Goal: Information Seeking & Learning: Check status

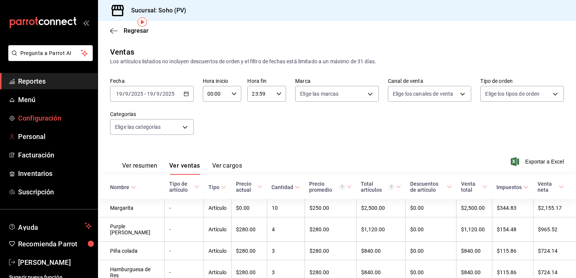
scroll to position [30, 0]
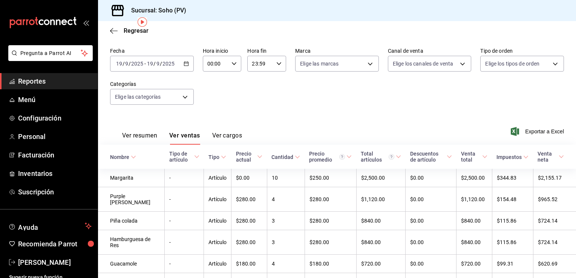
click at [37, 78] on span "Reportes" at bounding box center [54, 81] width 73 height 10
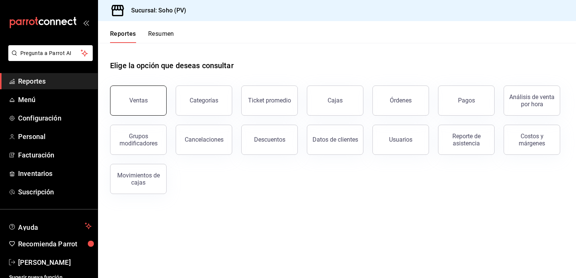
click at [134, 98] on div "Ventas" at bounding box center [138, 100] width 18 height 7
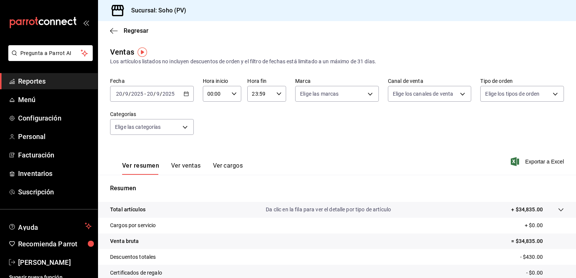
click at [185, 96] on \(Stroke\) "button" at bounding box center [186, 94] width 5 height 4
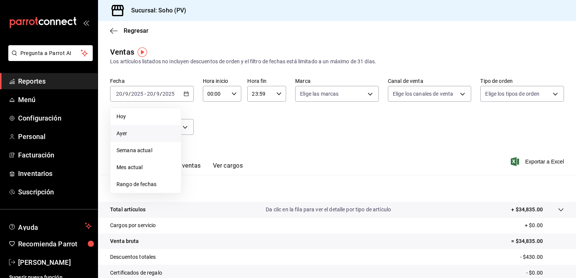
click at [137, 132] on span "Ayer" at bounding box center [145, 134] width 58 height 8
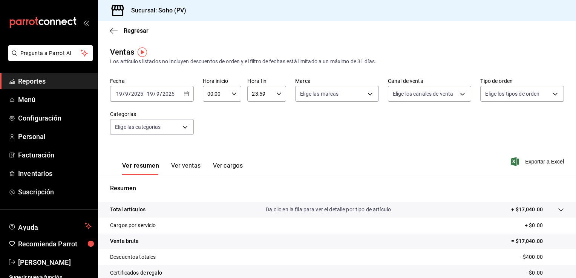
click at [184, 98] on div "[DATE] [DATE] - [DATE] [DATE]" at bounding box center [152, 94] width 84 height 16
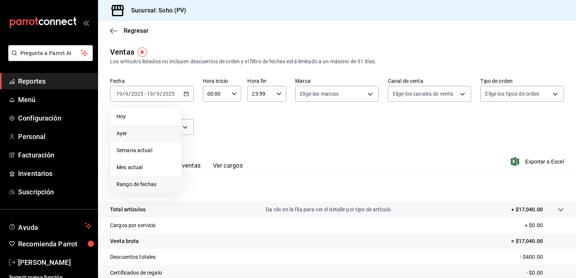
click at [123, 185] on span "Rango de fechas" at bounding box center [145, 184] width 58 height 8
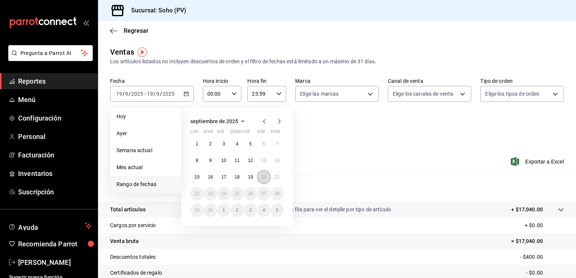
click at [266, 177] on abbr "20" at bounding box center [263, 176] width 5 height 5
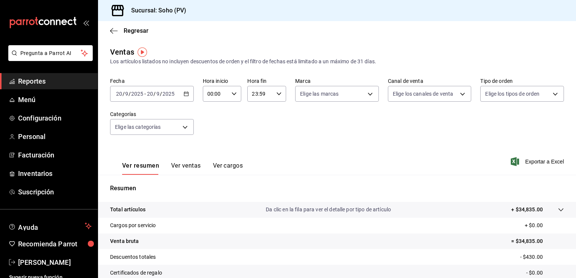
click at [190, 165] on button "Ver ventas" at bounding box center [186, 168] width 30 height 13
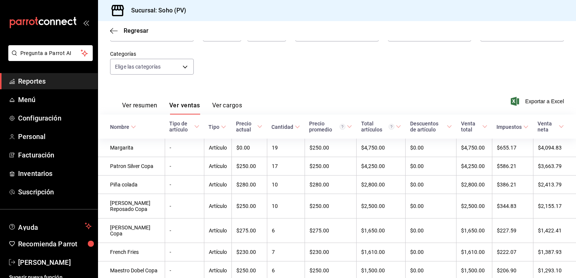
scroll to position [75, 0]
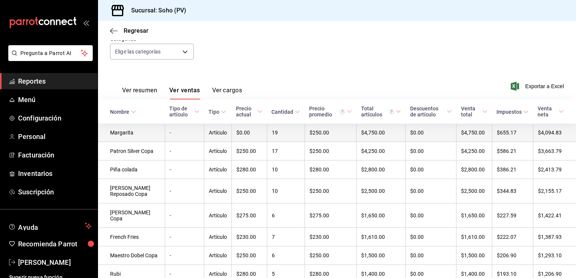
click at [170, 130] on td "-" at bounding box center [184, 133] width 39 height 18
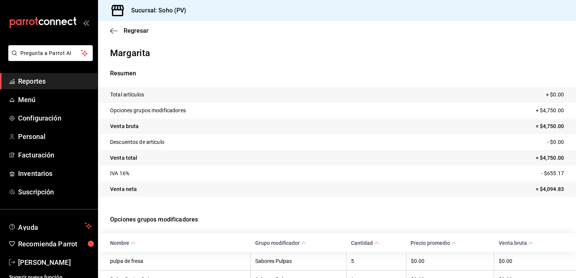
click at [262, 115] on tr "Opciones grupos modificadores + $4,750.00" at bounding box center [337, 111] width 478 height 16
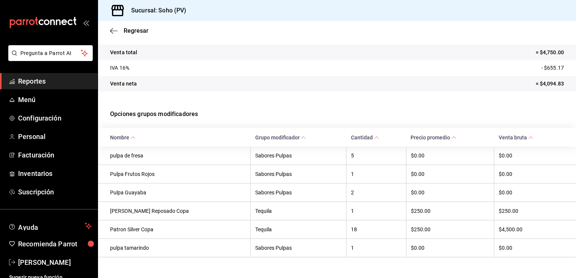
scroll to position [116, 0]
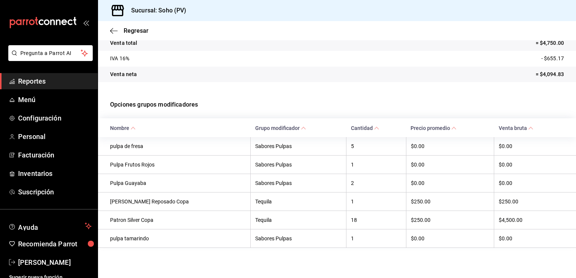
click at [50, 81] on span "Reportes" at bounding box center [54, 81] width 73 height 10
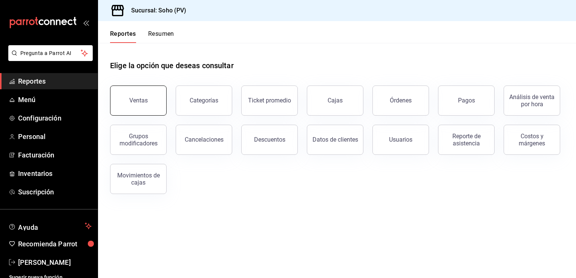
click at [140, 102] on div "Ventas" at bounding box center [138, 100] width 18 height 7
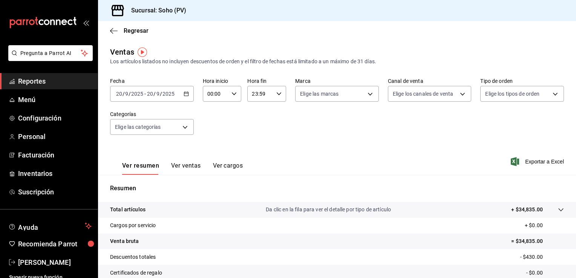
click at [181, 166] on button "Ver ventas" at bounding box center [186, 168] width 30 height 13
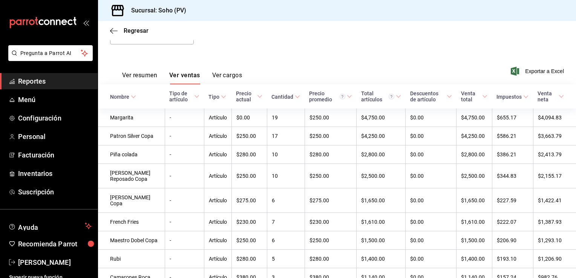
scroll to position [105, 0]
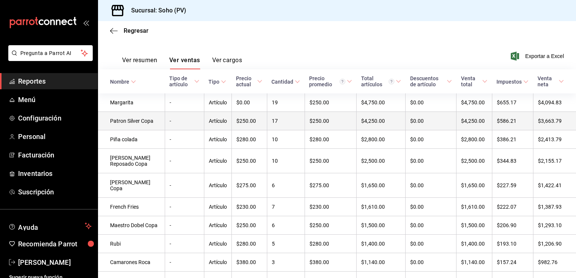
click at [205, 117] on td "Artículo" at bounding box center [217, 121] width 27 height 18
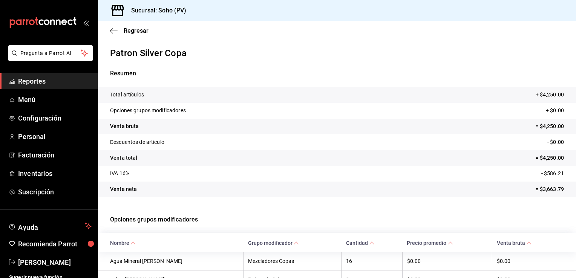
click at [205, 117] on tr "Opciones grupos modificadores + $0.00" at bounding box center [337, 111] width 478 height 16
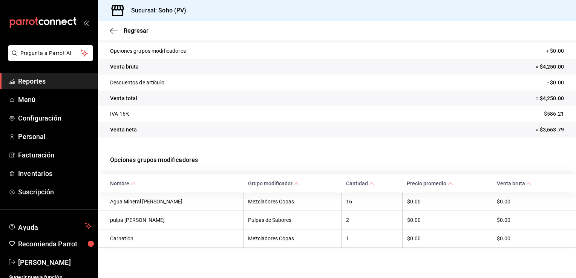
scroll to position [60, 0]
click at [116, 28] on icon "button" at bounding box center [114, 30] width 8 height 7
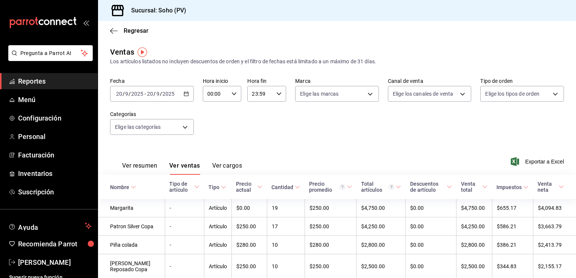
click at [244, 129] on div "Fecha [DATE] [DATE] - [DATE] [DATE] Hora inicio 00:00 Hora inicio Hora fin 23:5…" at bounding box center [336, 111] width 453 height 66
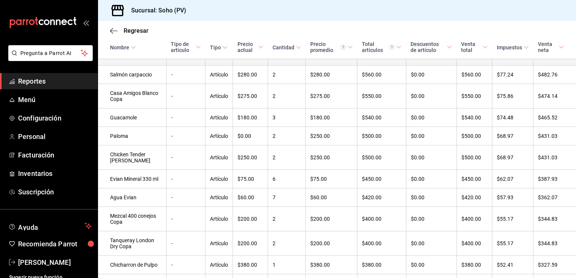
scroll to position [476, 0]
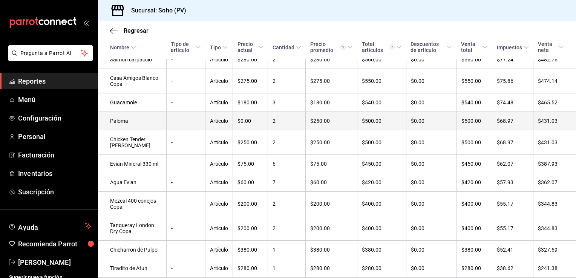
click at [177, 130] on td "-" at bounding box center [185, 121] width 39 height 18
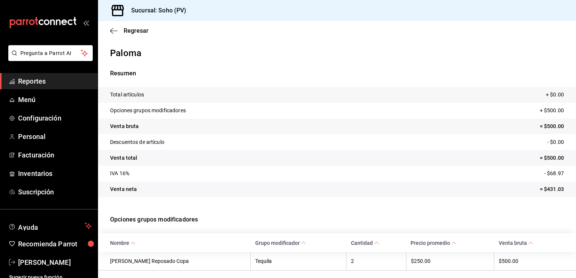
click at [177, 144] on tr "Descuentos de artículo - $0.00" at bounding box center [337, 142] width 478 height 16
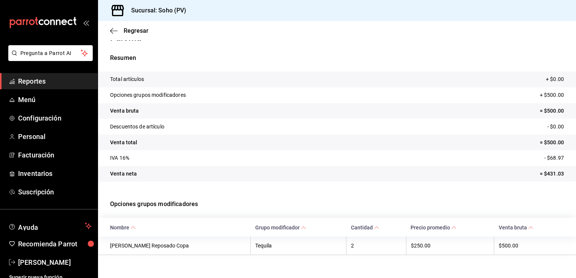
scroll to position [23, 0]
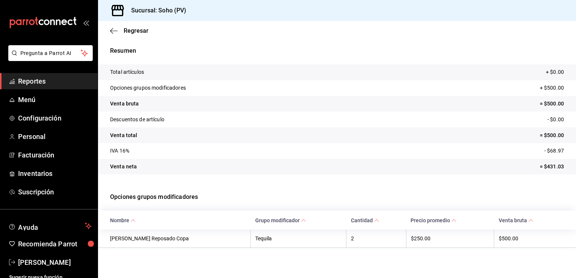
click at [55, 81] on span "Reportes" at bounding box center [54, 81] width 73 height 10
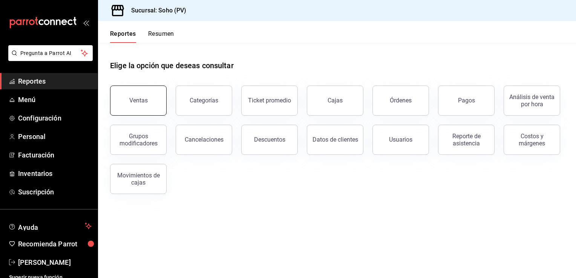
click at [137, 99] on div "Ventas" at bounding box center [138, 100] width 18 height 7
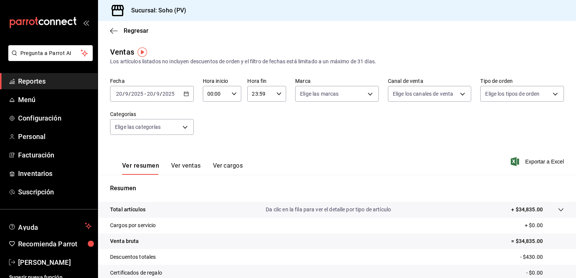
click at [185, 163] on button "Ver ventas" at bounding box center [186, 168] width 30 height 13
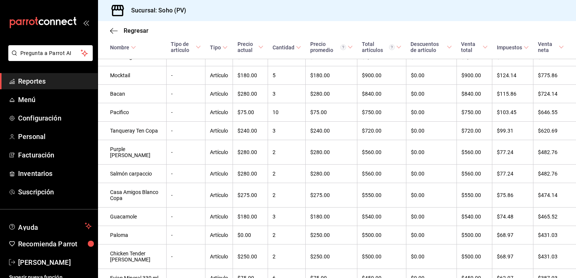
scroll to position [355, 0]
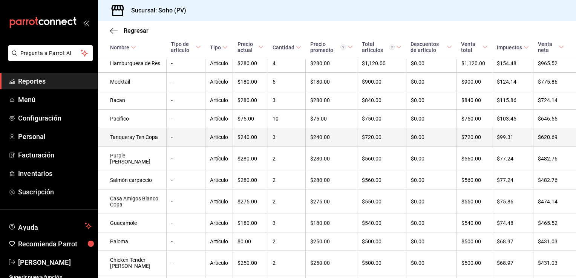
click at [191, 147] on td "-" at bounding box center [185, 137] width 39 height 18
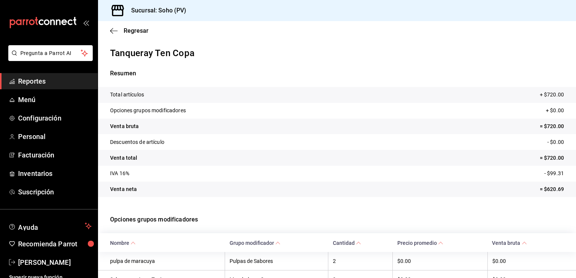
click at [191, 160] on tr "Venta total = $720.00" at bounding box center [337, 158] width 478 height 16
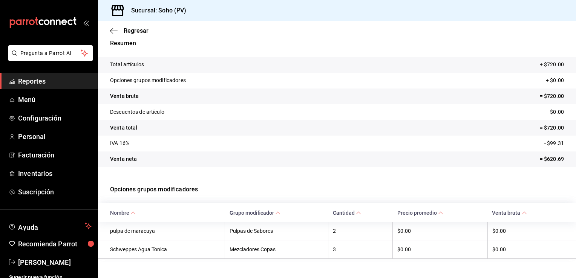
scroll to position [42, 0]
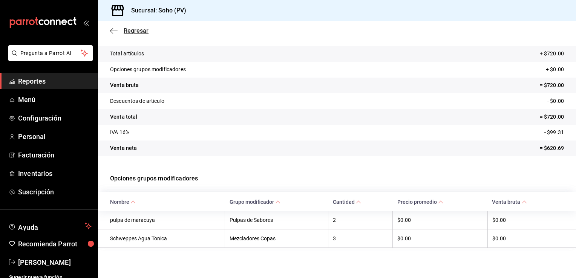
click at [113, 29] on icon "button" at bounding box center [114, 30] width 8 height 7
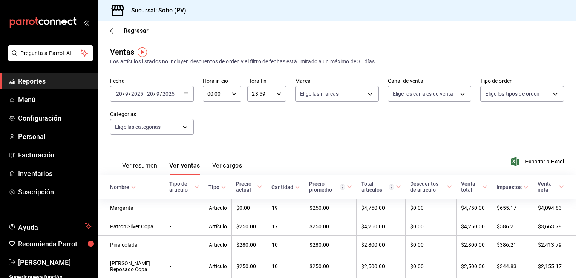
click at [291, 118] on div "Fecha [DATE] [DATE] - [DATE] [DATE] Hora inicio 00:00 Hora inicio Hora fin 23:5…" at bounding box center [336, 111] width 453 height 66
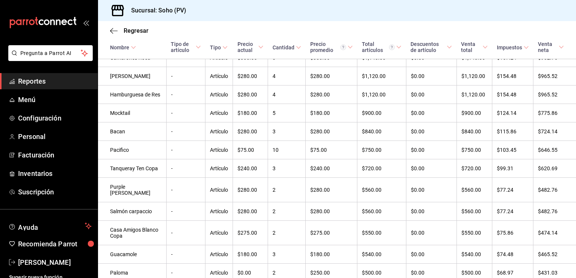
scroll to position [328, 0]
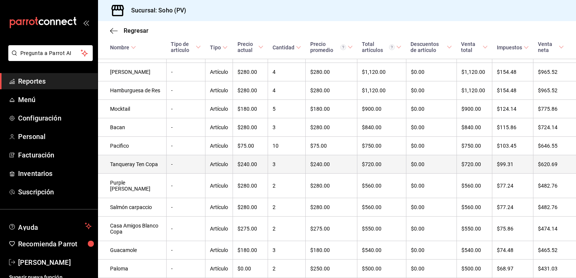
click at [242, 174] on td "$240.00" at bounding box center [250, 164] width 35 height 18
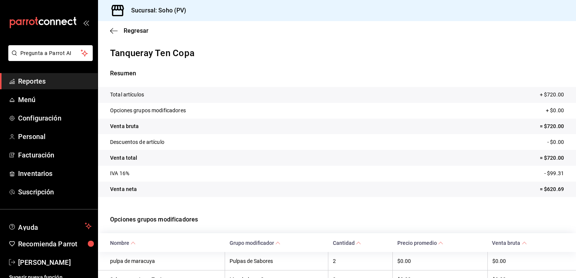
click at [266, 208] on p "Opciones grupos modificadores" at bounding box center [336, 219] width 453 height 27
click at [38, 79] on span "Reportes" at bounding box center [54, 81] width 73 height 10
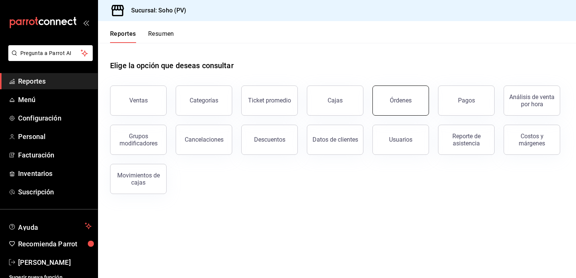
click at [385, 99] on button "Órdenes" at bounding box center [400, 100] width 56 height 30
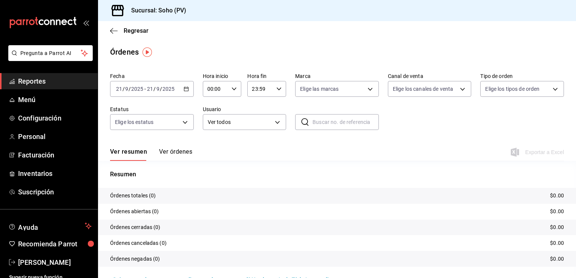
click at [330, 74] on label "Marca" at bounding box center [337, 75] width 84 height 5
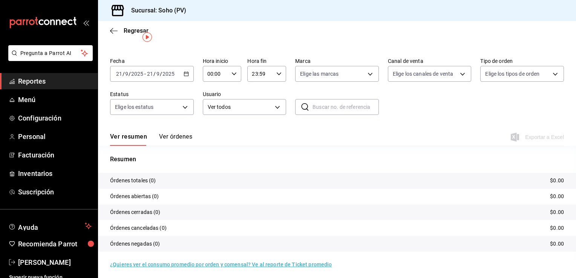
scroll to position [18, 0]
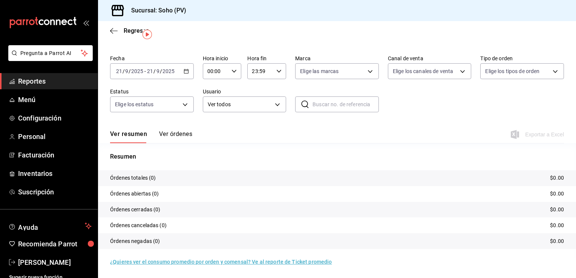
click at [165, 135] on button "Ver órdenes" at bounding box center [175, 136] width 33 height 13
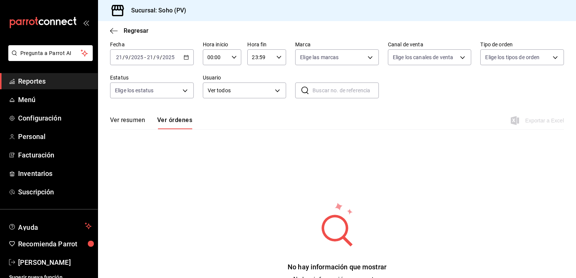
scroll to position [45, 0]
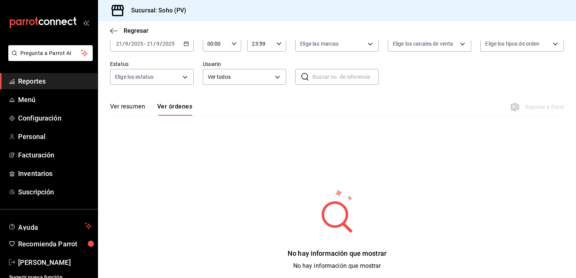
click at [185, 46] on \(Stroke\) "button" at bounding box center [186, 44] width 5 height 4
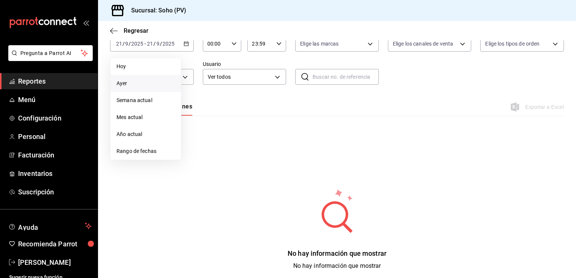
click at [137, 80] on span "Ayer" at bounding box center [145, 83] width 58 height 8
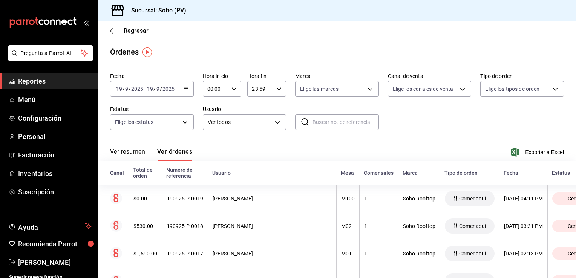
click at [233, 151] on div "Ver resumen Ver órdenes Exportar a Excel" at bounding box center [336, 150] width 453 height 22
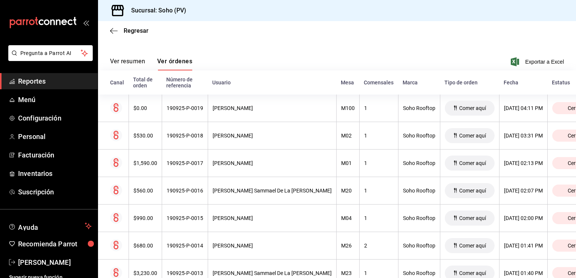
scroll to position [75, 0]
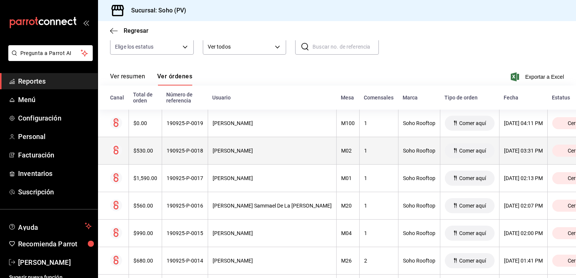
click at [237, 152] on div "[PERSON_NAME]" at bounding box center [271, 151] width 119 height 6
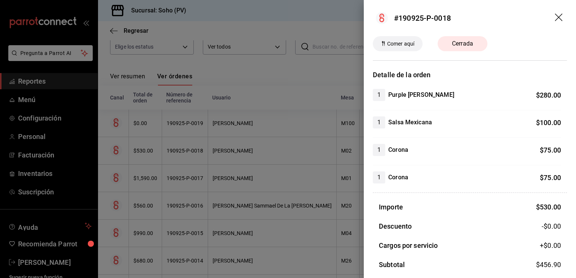
click at [226, 125] on div at bounding box center [288, 139] width 576 height 278
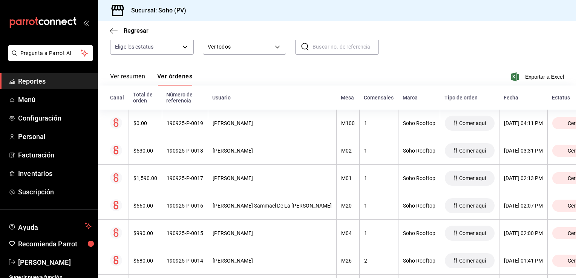
click at [226, 125] on div "[PERSON_NAME]" at bounding box center [271, 123] width 119 height 6
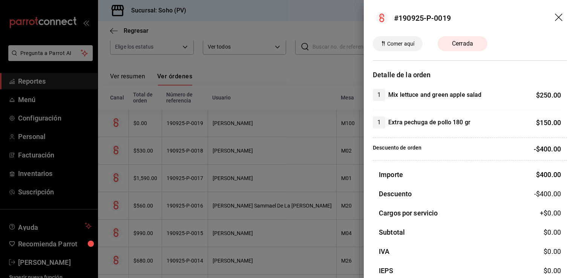
click at [226, 180] on div at bounding box center [288, 139] width 576 height 278
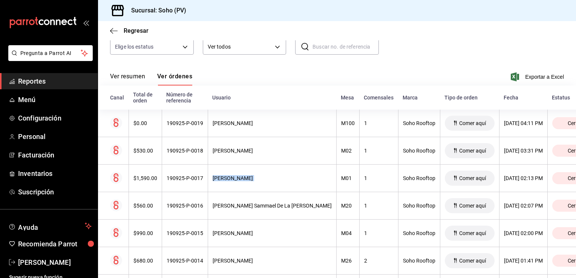
click at [226, 180] on div "[PERSON_NAME]" at bounding box center [271, 178] width 119 height 6
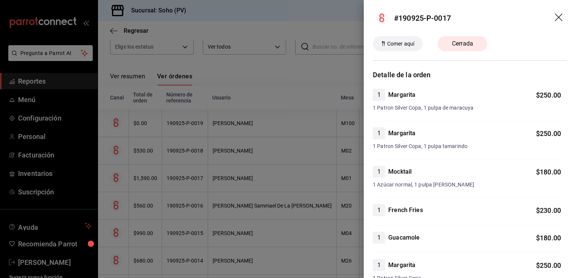
click at [562, 122] on div "Detalle de la orden 1 [PERSON_NAME] $ 250.00 1 Patron Silver Copa, 1 pulpa de m…" at bounding box center [469, 277] width 212 height 414
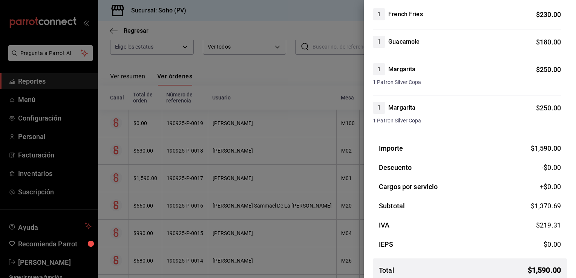
scroll to position [0, 0]
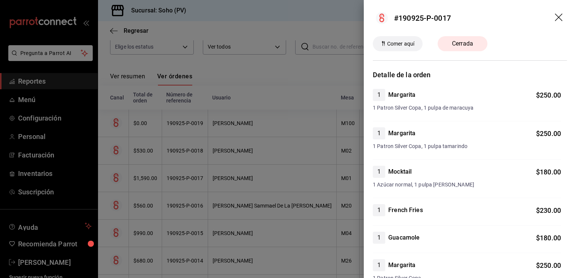
click at [275, 207] on div at bounding box center [288, 139] width 576 height 278
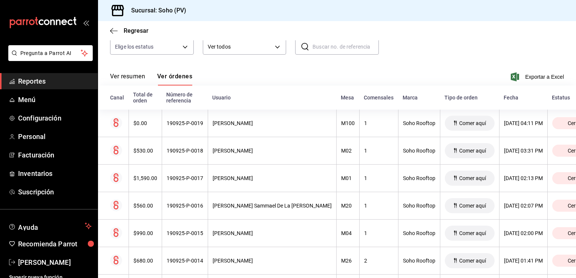
click at [275, 207] on div "[PERSON_NAME] Sammael De La [PERSON_NAME]" at bounding box center [271, 206] width 119 height 6
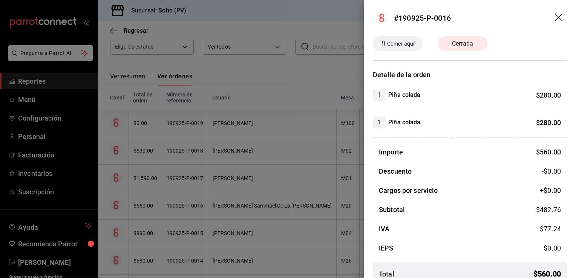
click at [249, 233] on div at bounding box center [288, 139] width 576 height 278
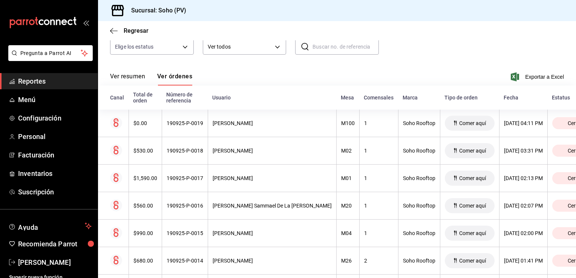
click at [249, 233] on div "[PERSON_NAME]" at bounding box center [271, 233] width 119 height 6
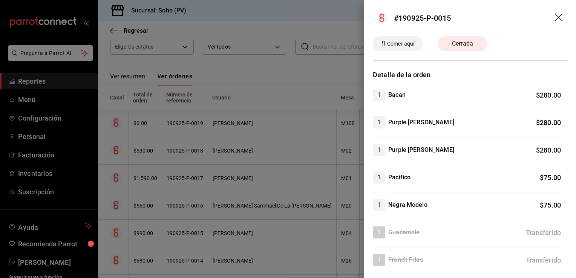
click at [249, 233] on div at bounding box center [288, 139] width 576 height 278
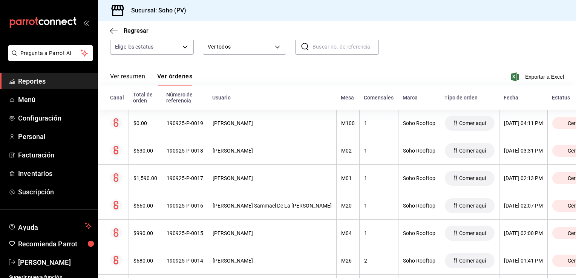
click at [249, 233] on div "[PERSON_NAME]" at bounding box center [271, 233] width 119 height 6
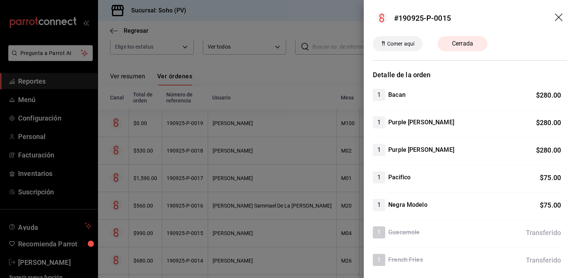
click at [246, 263] on div at bounding box center [288, 139] width 576 height 278
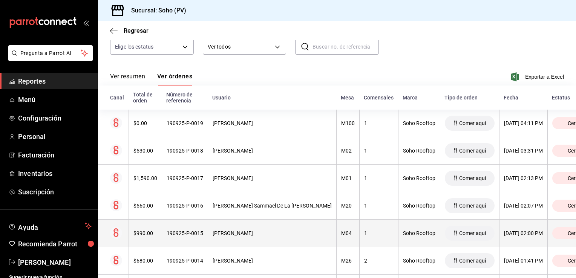
click at [248, 234] on div "[PERSON_NAME]" at bounding box center [271, 233] width 119 height 6
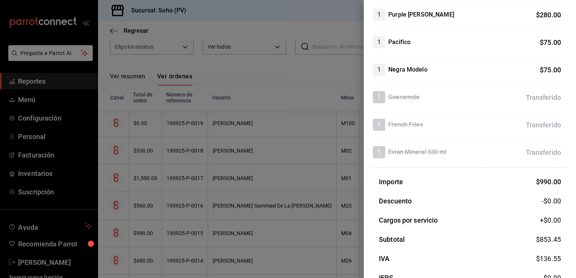
scroll to position [136, 0]
click at [321, 155] on div at bounding box center [288, 139] width 576 height 278
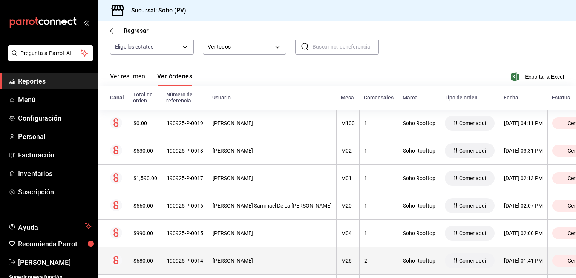
click at [276, 261] on div "[PERSON_NAME]" at bounding box center [271, 261] width 119 height 6
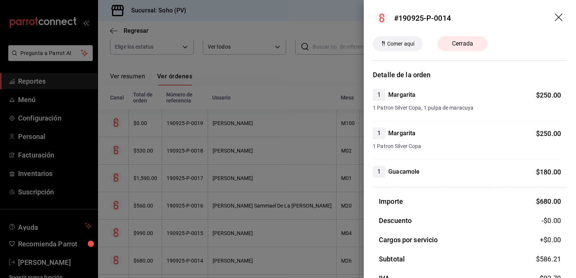
click at [276, 260] on div at bounding box center [288, 139] width 576 height 278
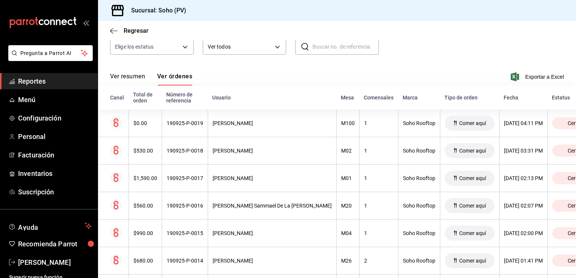
scroll to position [314, 0]
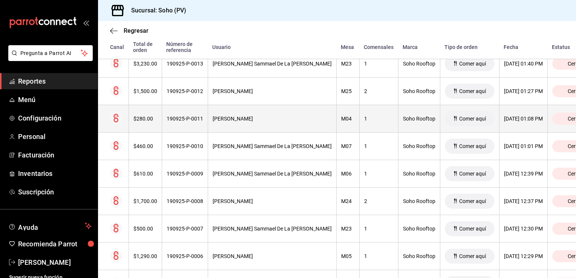
click at [247, 118] on div "[PERSON_NAME]" at bounding box center [271, 119] width 119 height 6
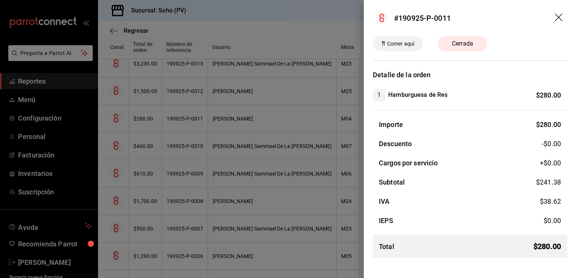
click at [247, 118] on div at bounding box center [288, 139] width 576 height 278
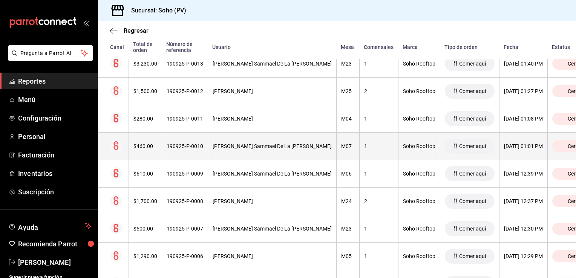
click at [244, 145] on div "[PERSON_NAME] Sammael De La [PERSON_NAME]" at bounding box center [271, 146] width 119 height 6
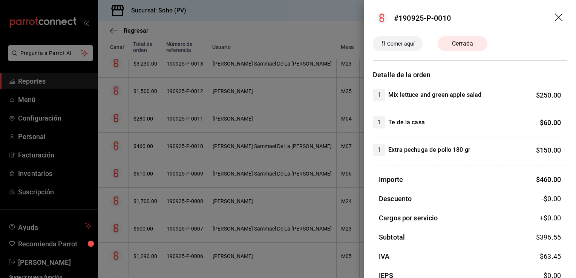
click at [244, 145] on div at bounding box center [288, 139] width 576 height 278
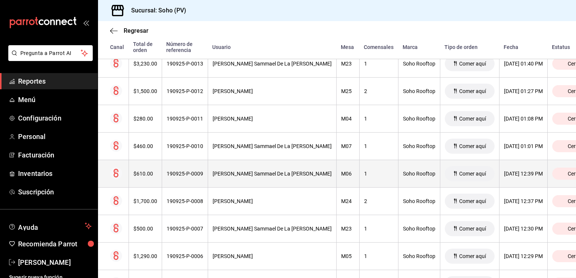
click at [241, 175] on div "[PERSON_NAME] Sammael De La [PERSON_NAME]" at bounding box center [271, 174] width 119 height 6
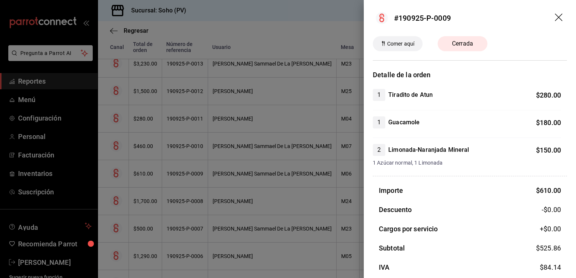
click at [241, 175] on div at bounding box center [288, 139] width 576 height 278
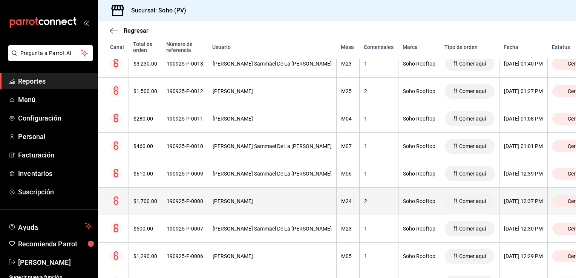
click at [241, 204] on th "[PERSON_NAME]" at bounding box center [272, 201] width 128 height 27
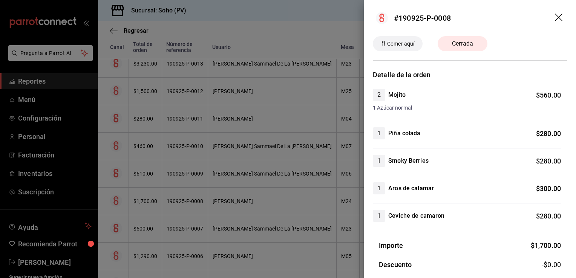
click at [241, 204] on div at bounding box center [288, 139] width 576 height 278
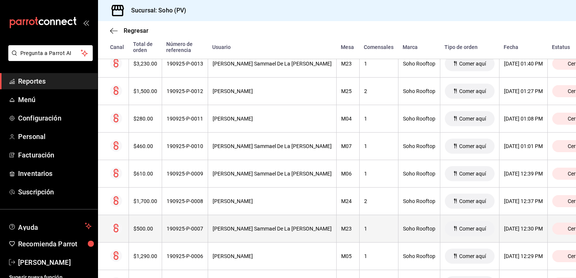
click at [247, 217] on th "[PERSON_NAME] Sammael De La [PERSON_NAME]" at bounding box center [272, 228] width 128 height 27
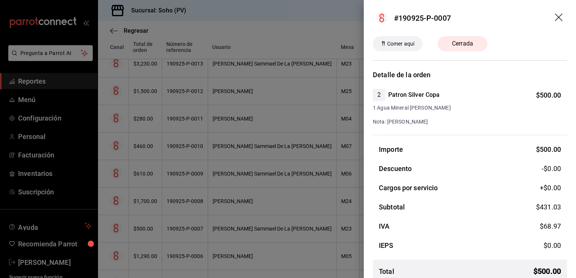
click at [247, 217] on div at bounding box center [288, 139] width 576 height 278
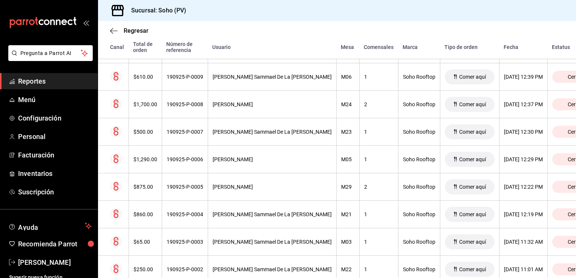
scroll to position [419, 0]
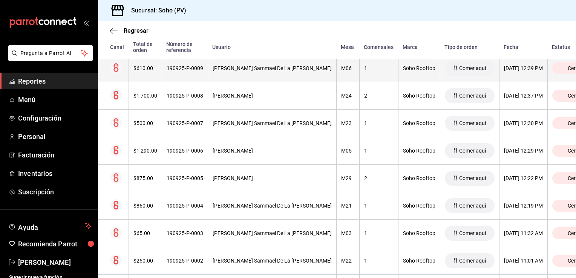
click at [263, 69] on div "[PERSON_NAME] Sammael De La [PERSON_NAME]" at bounding box center [271, 68] width 119 height 6
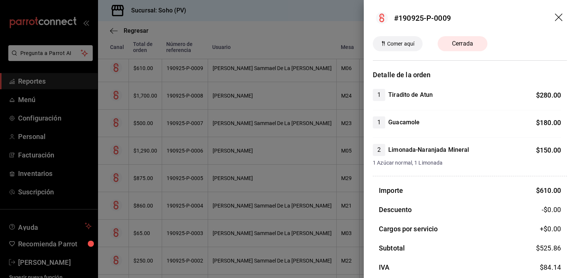
click at [250, 97] on div at bounding box center [288, 139] width 576 height 278
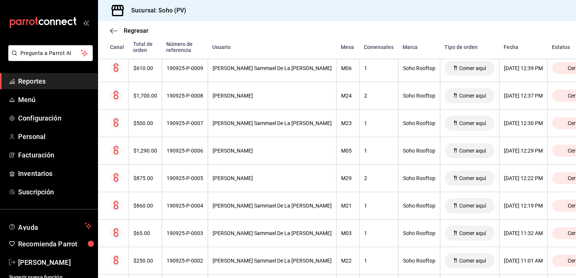
click at [250, 97] on div "[PERSON_NAME]" at bounding box center [271, 96] width 119 height 6
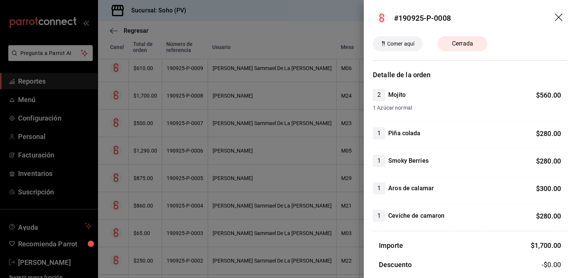
click at [242, 121] on div at bounding box center [288, 139] width 576 height 278
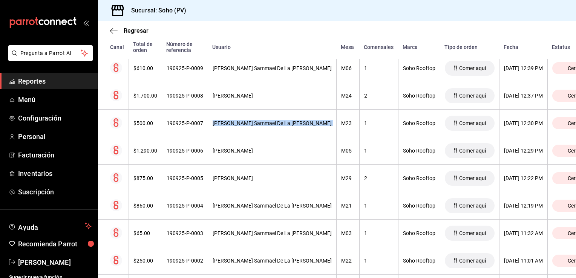
click at [242, 121] on div "[PERSON_NAME] Sammael De La [PERSON_NAME]" at bounding box center [271, 123] width 119 height 6
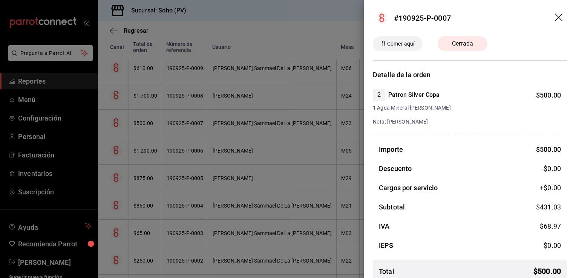
drag, startPoint x: 242, startPoint y: 121, endPoint x: 235, endPoint y: 152, distance: 31.5
click at [235, 152] on div at bounding box center [288, 139] width 576 height 278
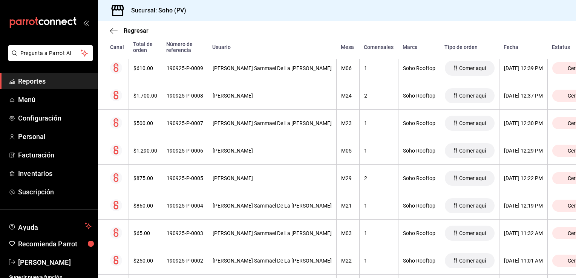
click at [235, 152] on div "[PERSON_NAME]" at bounding box center [271, 151] width 119 height 6
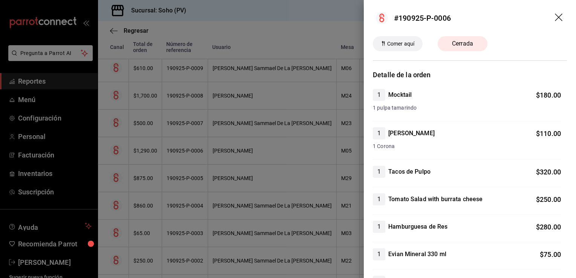
click at [517, 114] on div "1 Mocktail $ 180.00 1 pulpa tamarindo" at bounding box center [467, 105] width 188 height 32
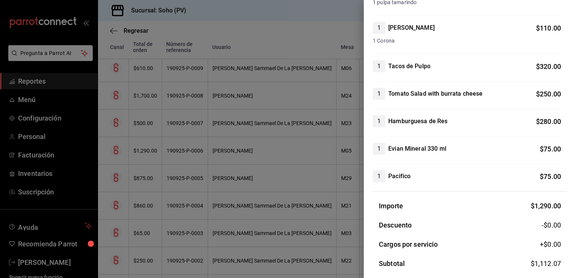
scroll to position [121, 0]
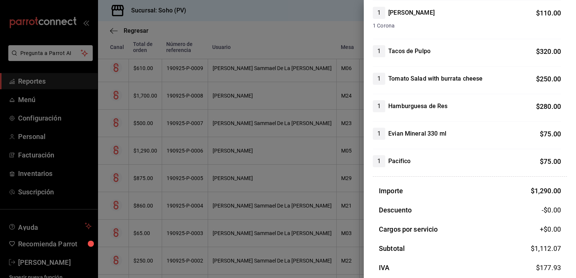
click at [251, 179] on div at bounding box center [288, 139] width 576 height 278
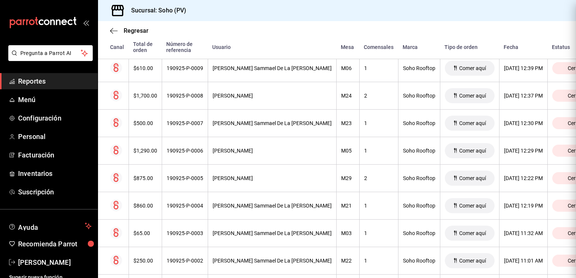
scroll to position [0, 0]
click at [251, 179] on div "[PERSON_NAME]" at bounding box center [271, 178] width 119 height 6
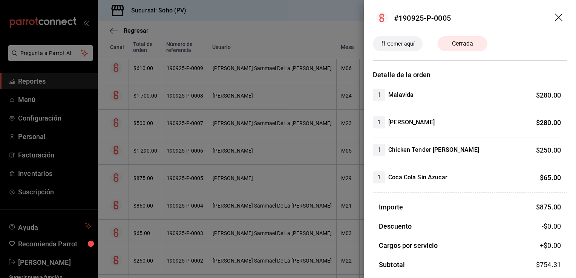
click at [243, 202] on div at bounding box center [288, 139] width 576 height 278
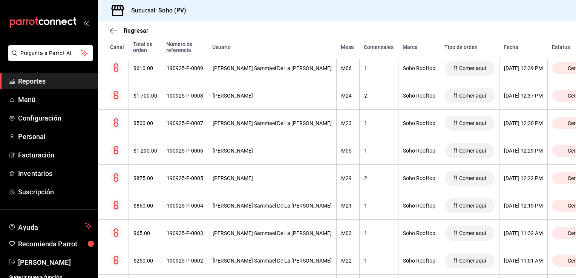
click at [243, 203] on div "[PERSON_NAME] Sammael De La [PERSON_NAME]" at bounding box center [271, 206] width 119 height 6
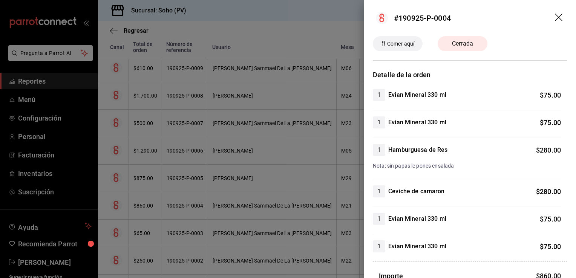
click at [251, 226] on div at bounding box center [288, 139] width 576 height 278
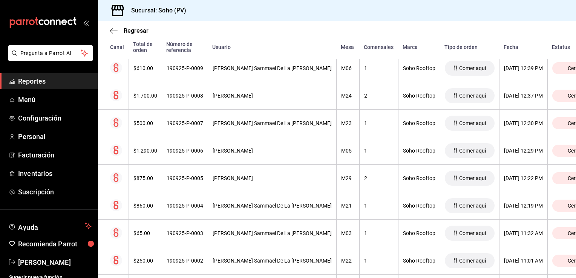
click at [251, 226] on th "[PERSON_NAME] Sammael De La [PERSON_NAME]" at bounding box center [272, 233] width 128 height 27
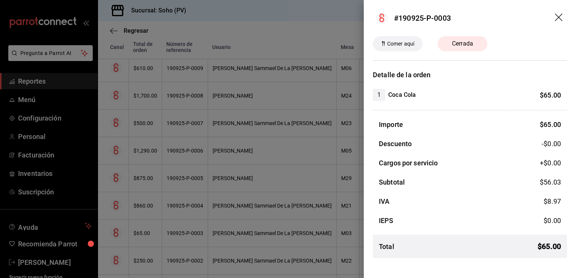
click at [251, 226] on div at bounding box center [288, 139] width 576 height 278
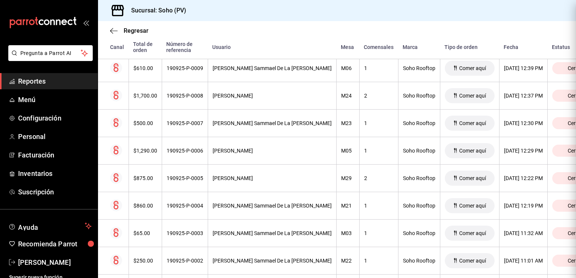
click at [251, 226] on div at bounding box center [288, 139] width 576 height 278
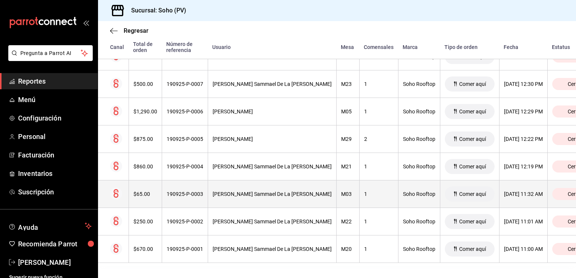
click at [273, 183] on th "[PERSON_NAME] Sammael De La [PERSON_NAME]" at bounding box center [272, 193] width 128 height 27
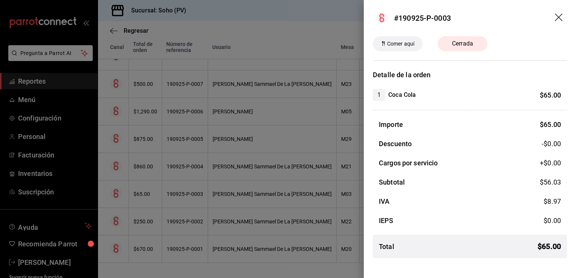
click at [259, 206] on div at bounding box center [288, 139] width 576 height 278
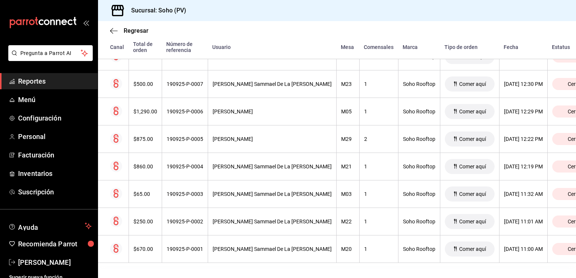
click at [259, 208] on th "[PERSON_NAME] Sammael De La [PERSON_NAME]" at bounding box center [272, 221] width 128 height 27
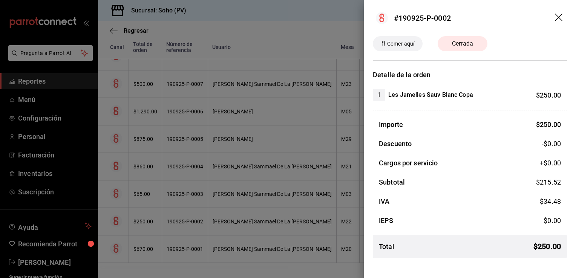
click at [243, 241] on div at bounding box center [288, 139] width 576 height 278
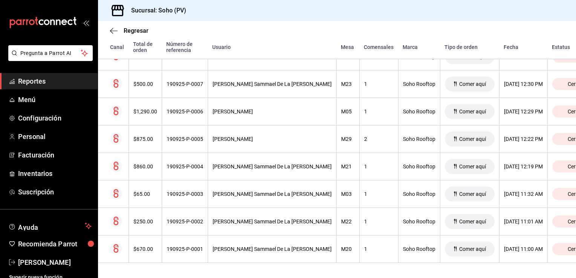
click at [243, 246] on div "[PERSON_NAME] Sammael De La [PERSON_NAME]" at bounding box center [271, 249] width 119 height 6
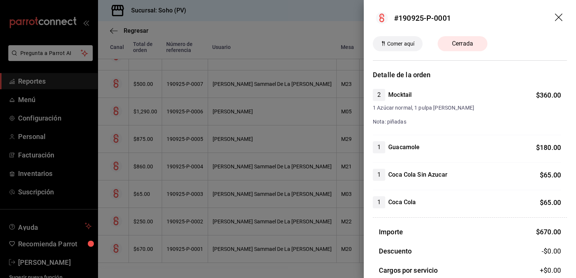
click at [299, 219] on div at bounding box center [288, 139] width 576 height 278
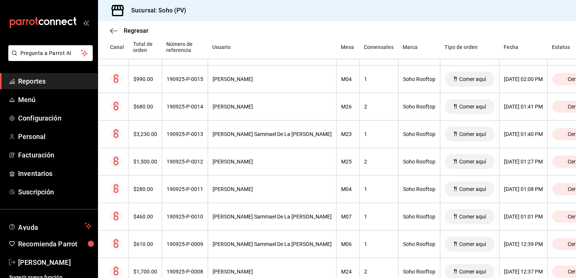
scroll to position [24, 0]
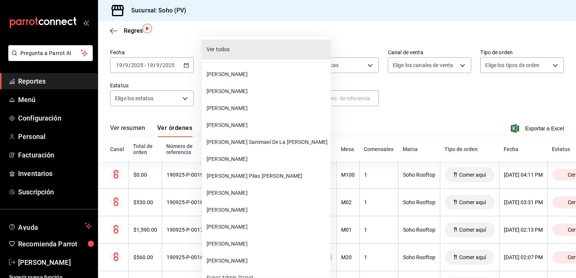
click at [218, 98] on body "Pregunta a Parrot AI Reportes Menú Configuración Personal Facturación Inventari…" at bounding box center [288, 139] width 576 height 278
click at [225, 53] on span "Ver todos" at bounding box center [266, 50] width 121 height 8
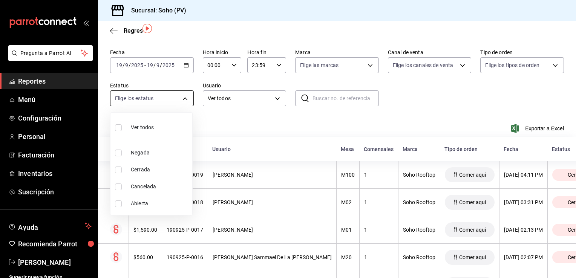
click at [183, 96] on body "Pregunta a Parrot AI Reportes Menú Configuración Personal Facturación Inventari…" at bounding box center [288, 139] width 576 height 278
click at [156, 129] on li "Ver todos" at bounding box center [151, 127] width 82 height 22
type input "DENIED,FINISHED,CANCELED,OPEN"
checkbox input "true"
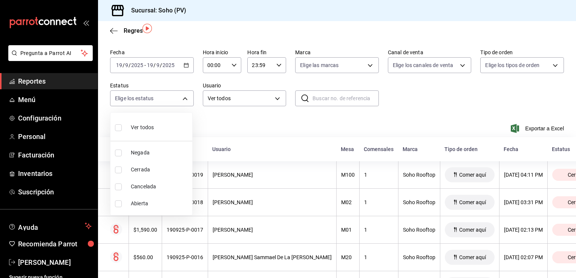
checkbox input "true"
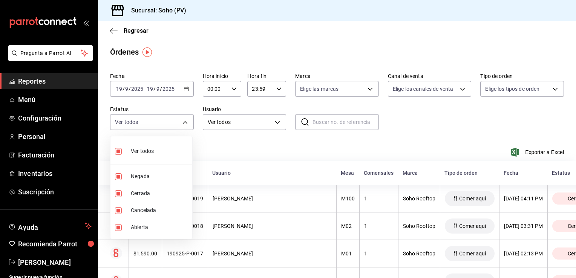
click at [279, 143] on div at bounding box center [288, 139] width 576 height 278
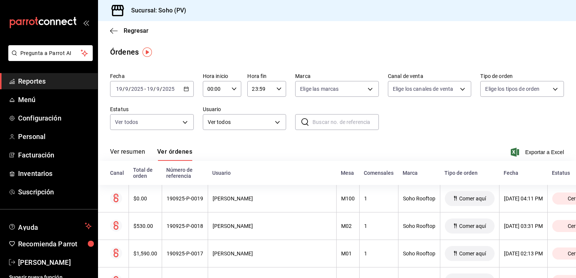
click at [184, 87] on \(Stroke\) "button" at bounding box center [186, 89] width 5 height 4
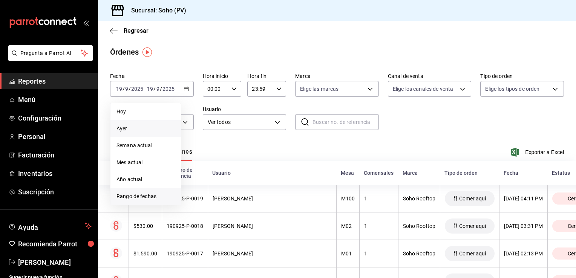
click at [147, 197] on span "Rango de fechas" at bounding box center [145, 196] width 58 height 8
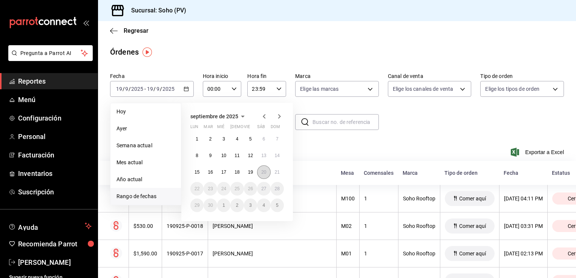
click at [260, 170] on button "20" at bounding box center [263, 172] width 13 height 14
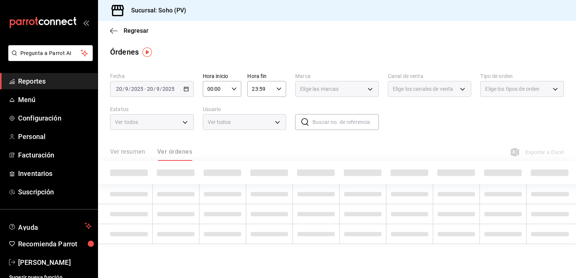
click at [260, 170] on span at bounding box center [269, 172] width 38 height 7
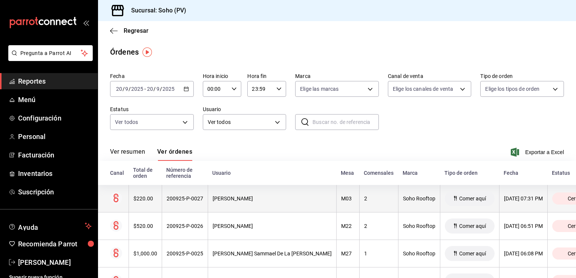
click at [240, 199] on div "[PERSON_NAME]" at bounding box center [271, 198] width 119 height 6
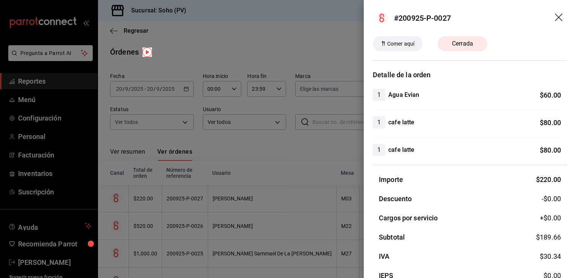
click at [232, 218] on div at bounding box center [288, 139] width 576 height 278
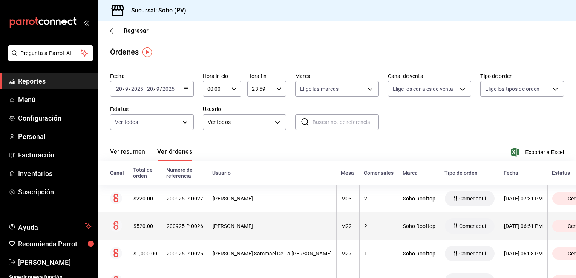
click at [232, 227] on div "[PERSON_NAME]" at bounding box center [271, 226] width 119 height 6
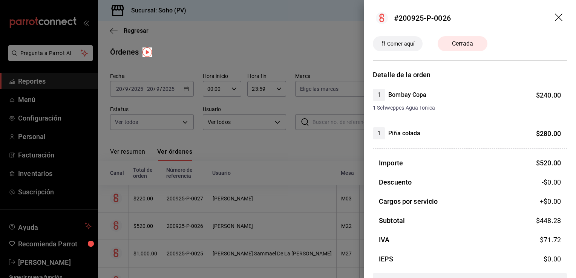
click at [232, 227] on div at bounding box center [288, 139] width 576 height 278
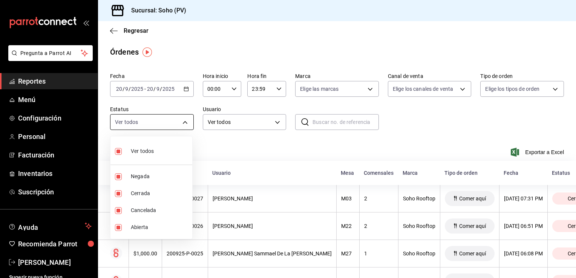
click at [187, 124] on body "Pregunta a Parrot AI Reportes Menú Configuración Personal Facturación Inventari…" at bounding box center [288, 139] width 576 height 278
click at [218, 137] on div at bounding box center [288, 139] width 576 height 278
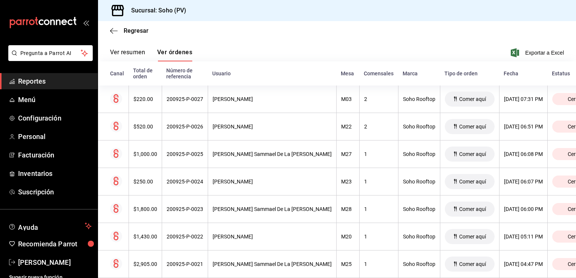
scroll to position [99, 0]
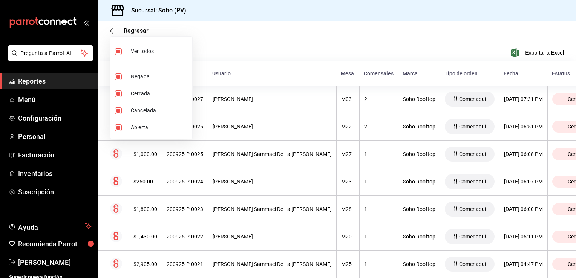
click at [572, 54] on div at bounding box center [288, 139] width 576 height 278
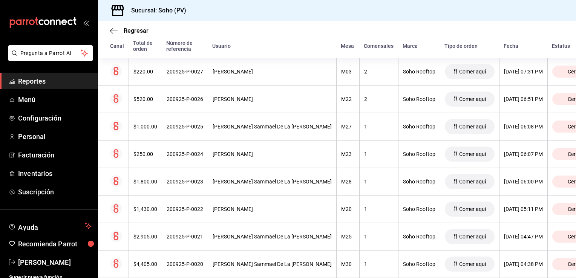
scroll to position [130, 0]
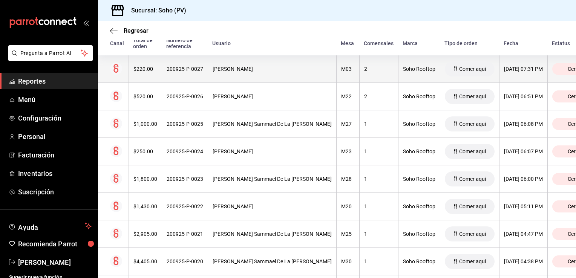
click at [247, 67] on div "[PERSON_NAME]" at bounding box center [271, 69] width 119 height 6
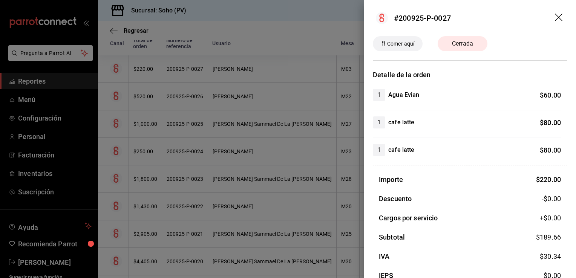
click at [242, 91] on div at bounding box center [288, 139] width 576 height 278
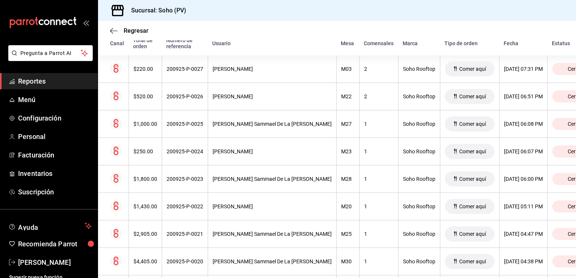
click at [242, 91] on th "[PERSON_NAME]" at bounding box center [272, 96] width 128 height 27
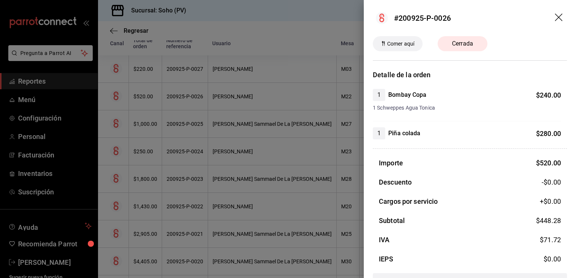
click at [233, 122] on div at bounding box center [288, 139] width 576 height 278
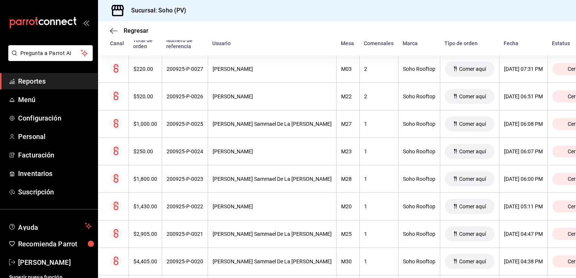
click at [233, 122] on div "[PERSON_NAME] Sammael De La [PERSON_NAME]" at bounding box center [271, 124] width 119 height 6
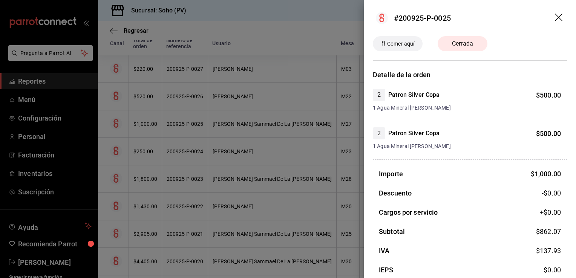
click at [229, 149] on div at bounding box center [288, 139] width 576 height 278
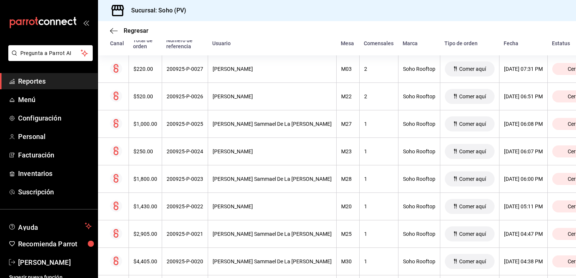
click at [229, 149] on div "[PERSON_NAME]" at bounding box center [271, 151] width 119 height 6
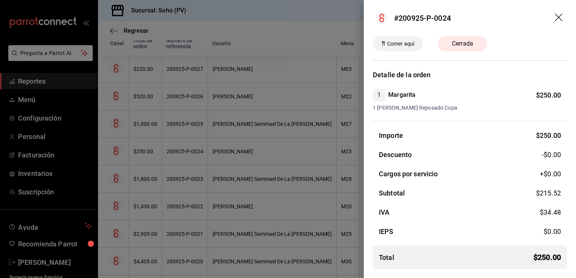
click at [238, 120] on div at bounding box center [288, 139] width 576 height 278
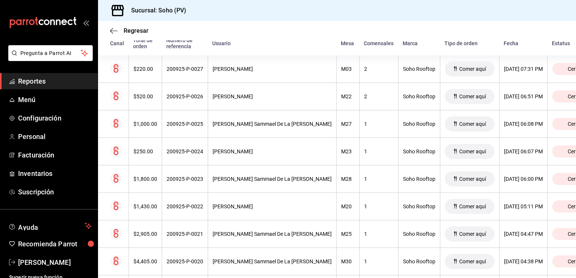
click at [238, 120] on th "[PERSON_NAME] Sammael De La [PERSON_NAME]" at bounding box center [272, 123] width 128 height 27
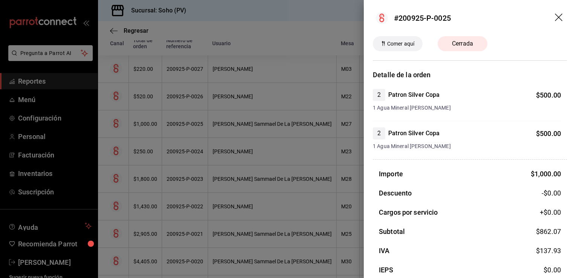
click at [226, 180] on div at bounding box center [288, 139] width 576 height 278
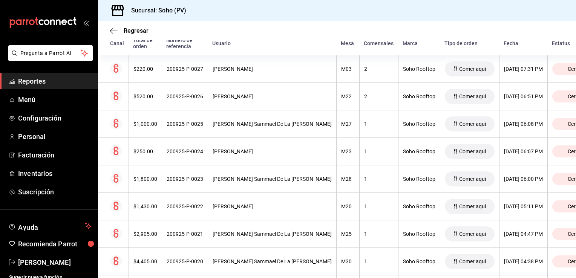
click at [226, 180] on div "[PERSON_NAME] Sammael De La [PERSON_NAME]" at bounding box center [271, 179] width 119 height 6
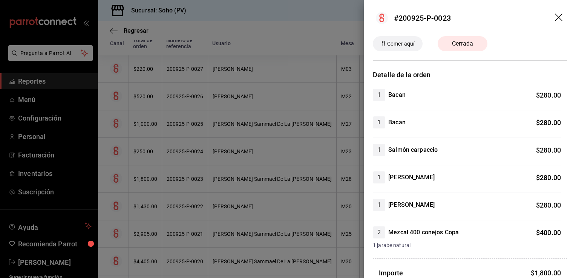
click at [256, 204] on div at bounding box center [288, 139] width 576 height 278
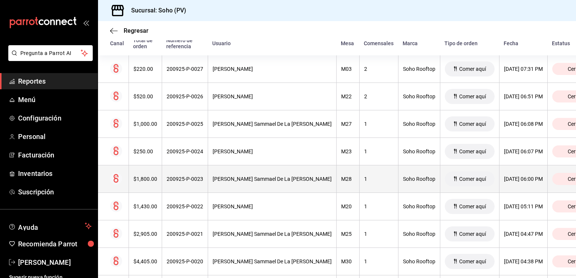
click at [256, 177] on div "[PERSON_NAME] Sammael De La [PERSON_NAME]" at bounding box center [271, 179] width 119 height 6
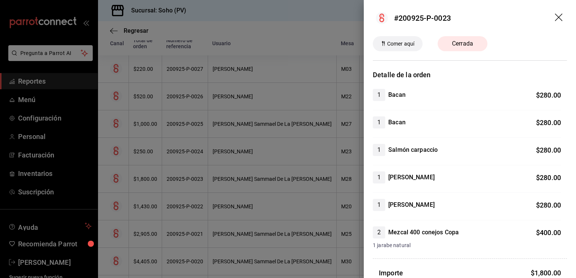
click at [246, 206] on div at bounding box center [288, 139] width 576 height 278
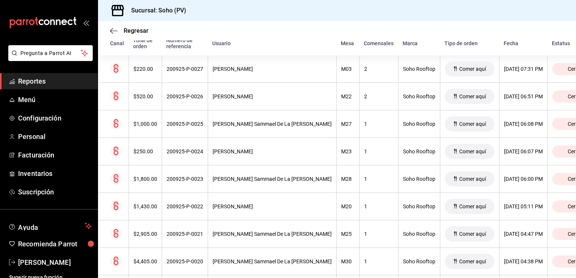
click at [246, 206] on div "[PERSON_NAME]" at bounding box center [271, 206] width 119 height 6
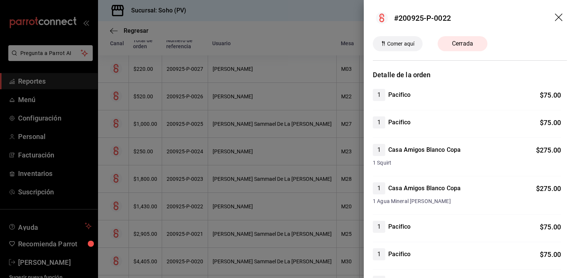
click at [246, 206] on div at bounding box center [288, 139] width 576 height 278
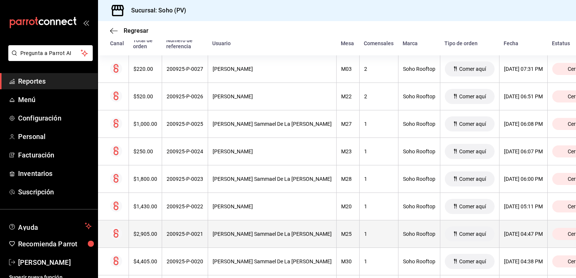
click at [240, 237] on div "[PERSON_NAME] Sammael De La [PERSON_NAME]" at bounding box center [271, 234] width 119 height 6
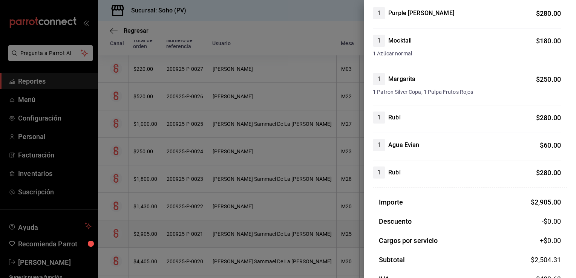
scroll to position [316, 0]
click at [235, 233] on div at bounding box center [288, 139] width 576 height 278
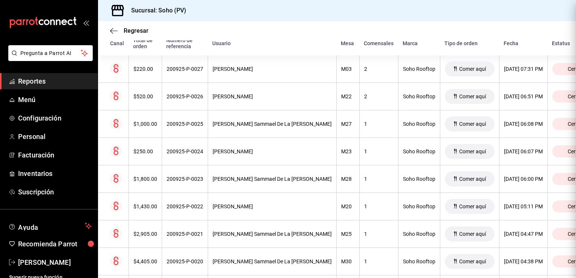
scroll to position [0, 0]
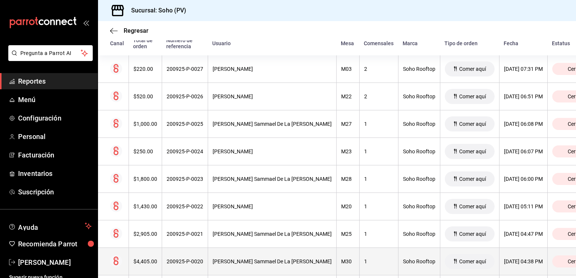
click at [237, 259] on div "[PERSON_NAME] Sammael De La [PERSON_NAME]" at bounding box center [271, 261] width 119 height 6
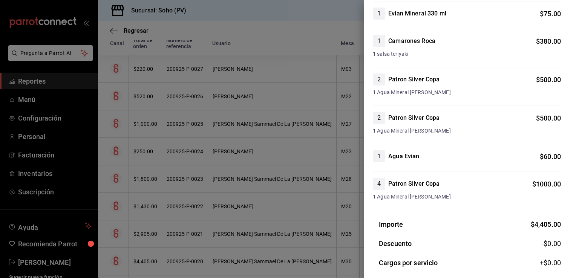
scroll to position [377, 0]
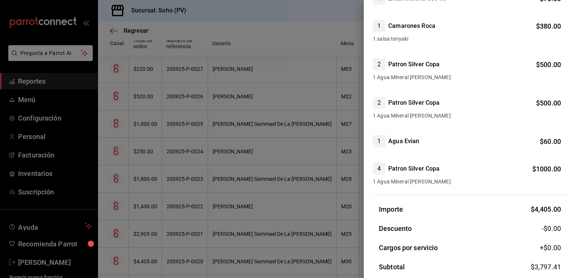
click at [151, 255] on div at bounding box center [288, 139] width 576 height 278
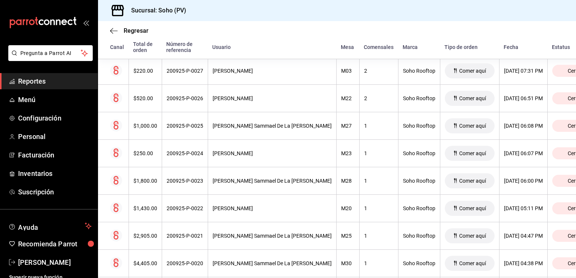
scroll to position [145, 0]
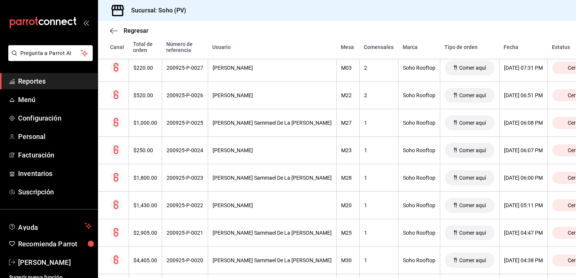
click at [573, 274] on div "Regresar Órdenes Fecha [DATE] [DATE] - [DATE] [DATE] Hora inicio 00:00 Hora ini…" at bounding box center [337, 149] width 478 height 257
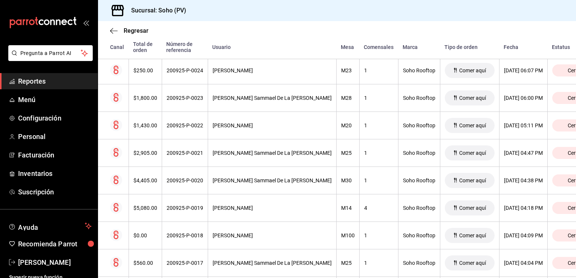
scroll to position [240, 0]
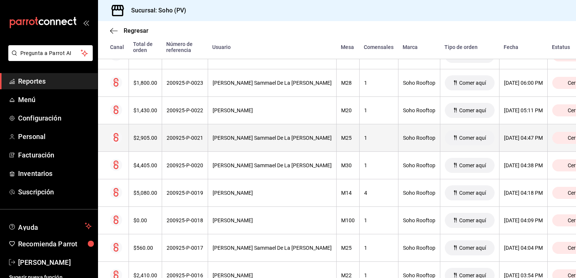
click at [276, 135] on div "[PERSON_NAME] Sammael De La [PERSON_NAME]" at bounding box center [271, 138] width 119 height 6
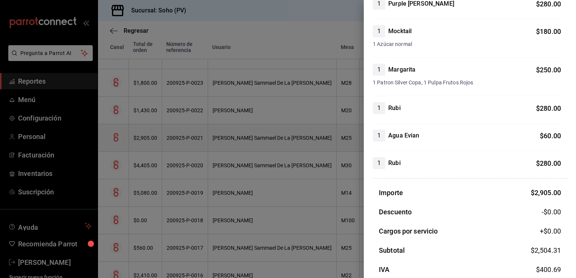
scroll to position [331, 0]
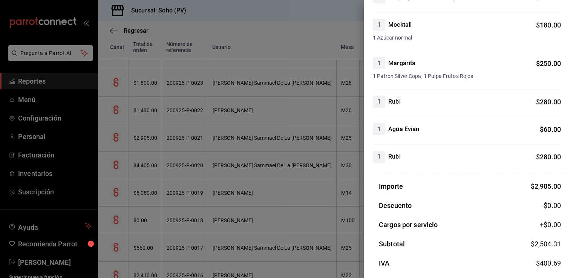
click at [252, 170] on div at bounding box center [288, 139] width 576 height 278
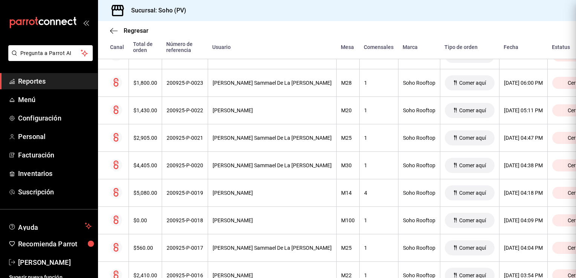
scroll to position [0, 0]
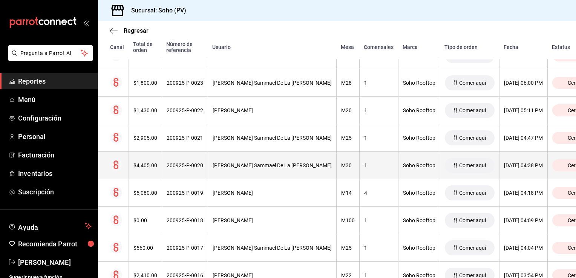
click at [253, 166] on div "[PERSON_NAME] Sammael De La [PERSON_NAME]" at bounding box center [271, 165] width 119 height 6
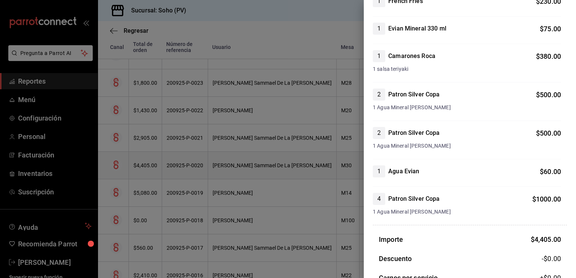
scroll to position [362, 0]
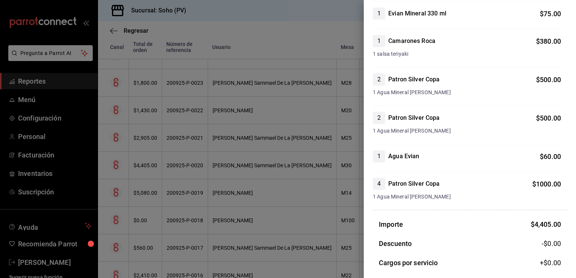
click at [247, 192] on div at bounding box center [288, 139] width 576 height 278
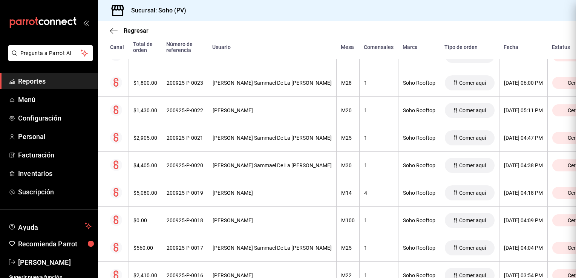
scroll to position [0, 0]
click at [247, 192] on div "[PERSON_NAME]" at bounding box center [271, 193] width 119 height 6
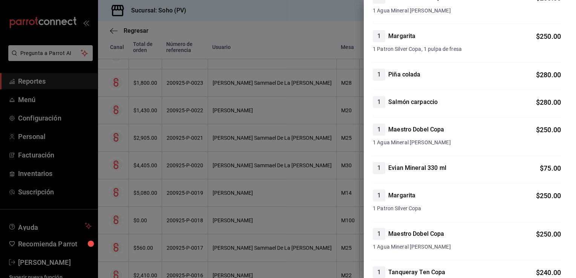
scroll to position [181, 0]
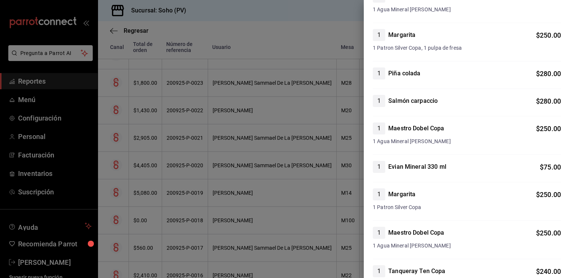
click at [259, 180] on div at bounding box center [288, 139] width 576 height 278
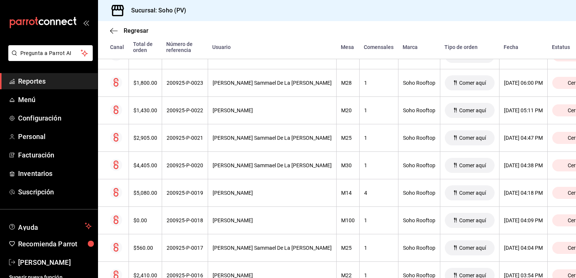
click at [259, 180] on th "[PERSON_NAME]" at bounding box center [272, 192] width 128 height 27
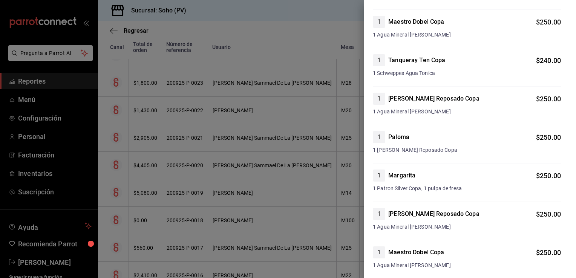
click at [258, 190] on div at bounding box center [288, 139] width 576 height 278
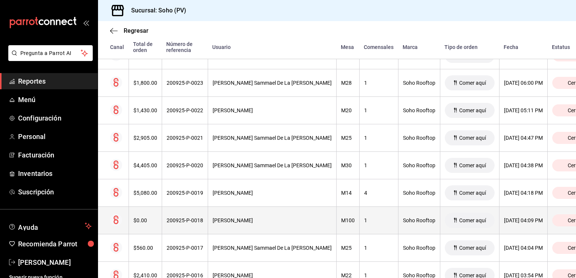
click at [231, 220] on div "[PERSON_NAME]" at bounding box center [271, 220] width 119 height 6
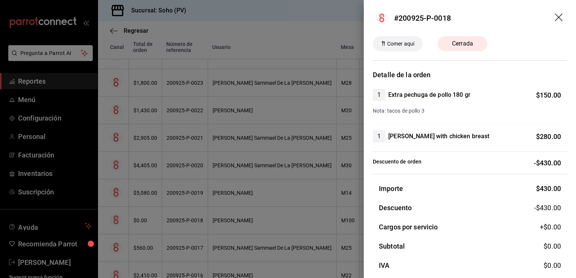
click at [231, 220] on div at bounding box center [288, 139] width 576 height 278
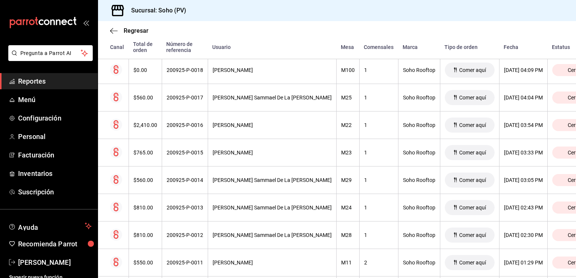
scroll to position [405, 0]
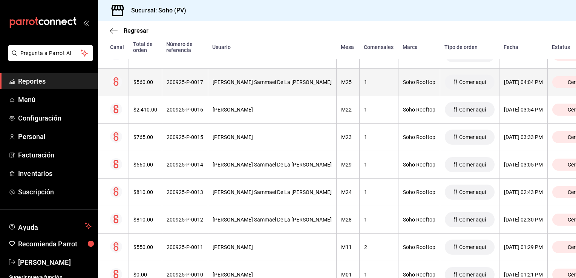
click at [286, 87] on th "[PERSON_NAME] Sammael De La [PERSON_NAME]" at bounding box center [272, 82] width 128 height 27
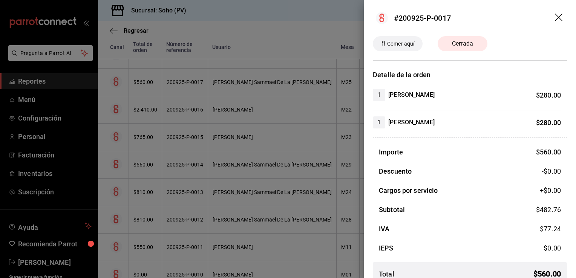
click at [268, 24] on div at bounding box center [288, 139] width 576 height 278
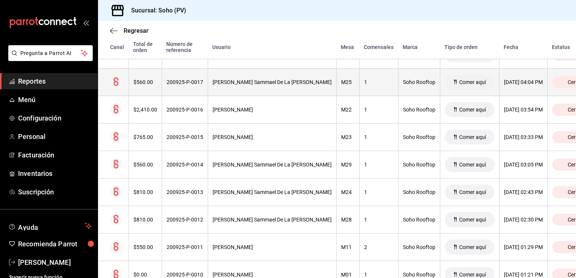
click at [244, 81] on div "[PERSON_NAME] Sammael De La [PERSON_NAME]" at bounding box center [271, 82] width 119 height 6
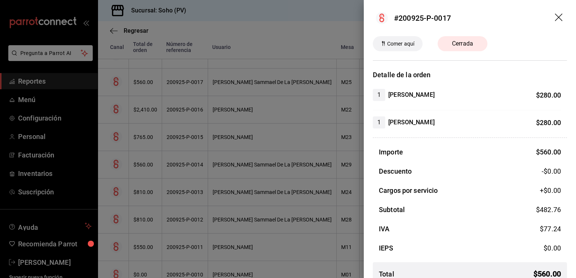
click at [255, 107] on div at bounding box center [288, 139] width 576 height 278
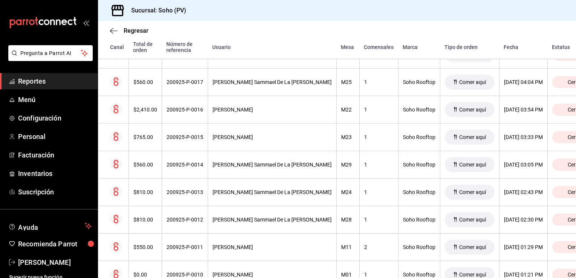
click at [255, 107] on div "[PERSON_NAME]" at bounding box center [271, 110] width 119 height 6
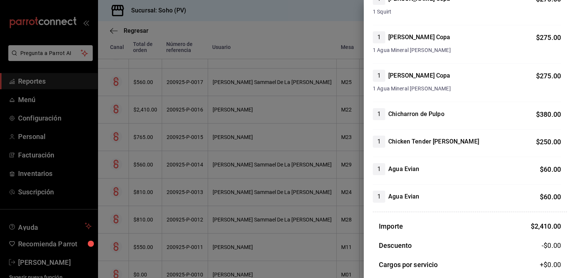
scroll to position [196, 0]
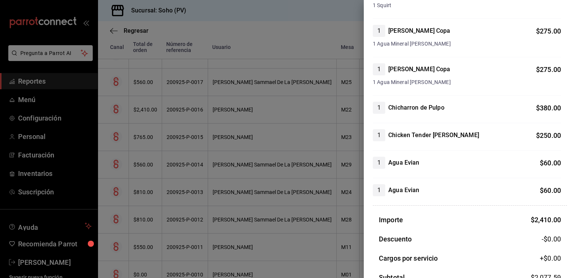
click at [251, 132] on div at bounding box center [288, 139] width 576 height 278
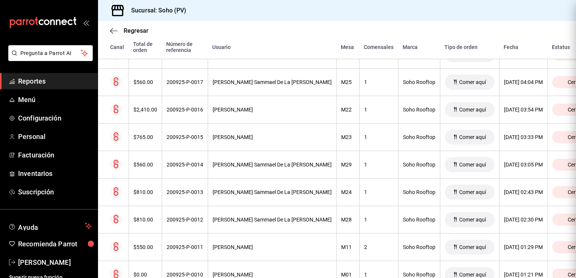
scroll to position [0, 0]
click at [251, 132] on th "[PERSON_NAME]" at bounding box center [272, 137] width 128 height 27
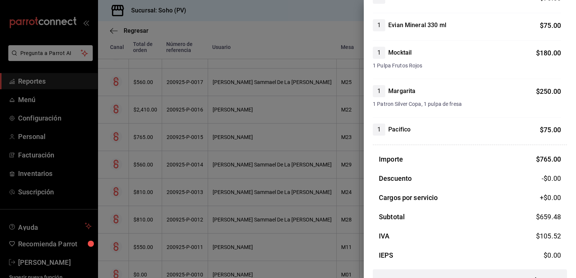
scroll to position [151, 0]
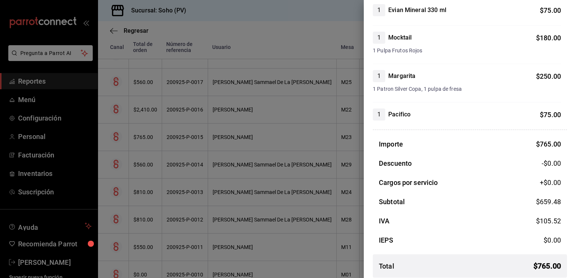
click at [244, 161] on div at bounding box center [288, 139] width 576 height 278
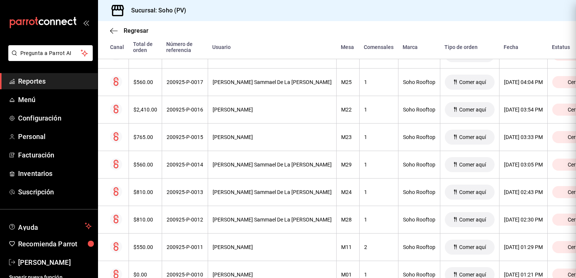
scroll to position [0, 0]
click at [244, 162] on div "[PERSON_NAME] Sammael De La [PERSON_NAME]" at bounding box center [271, 165] width 119 height 6
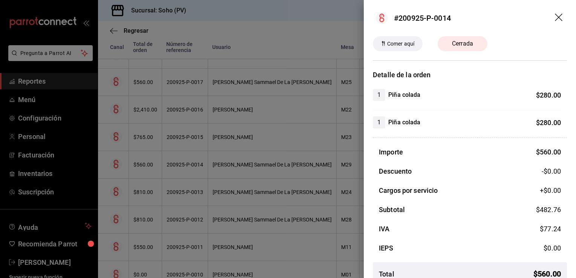
click at [238, 188] on div at bounding box center [288, 139] width 576 height 278
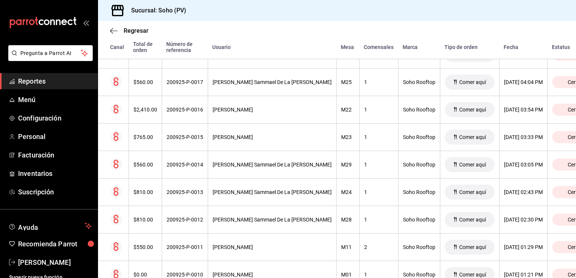
click at [238, 188] on th "[PERSON_NAME] Sammael De La [PERSON_NAME]" at bounding box center [272, 192] width 128 height 27
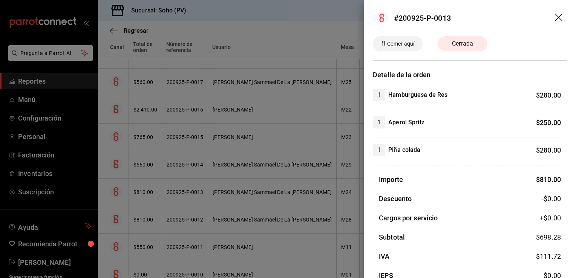
click at [236, 217] on div at bounding box center [288, 139] width 576 height 278
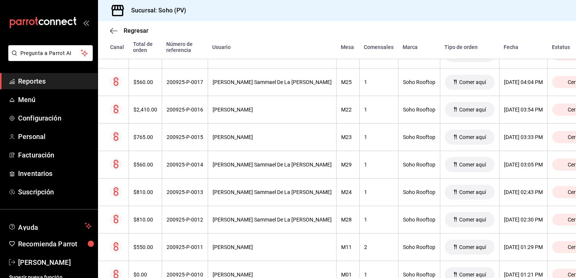
click at [236, 217] on div "[PERSON_NAME] Sammael De La [PERSON_NAME]" at bounding box center [271, 220] width 119 height 6
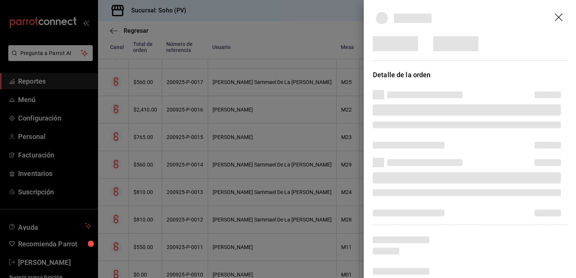
click at [236, 217] on div at bounding box center [288, 139] width 576 height 278
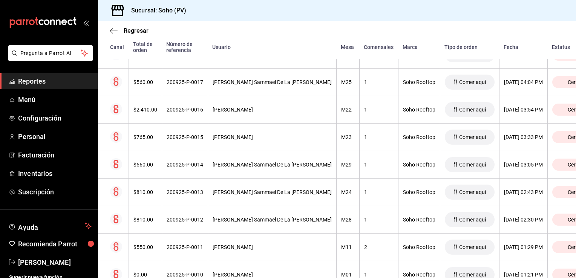
click at [236, 217] on div "[PERSON_NAME] Sammael De La [PERSON_NAME]" at bounding box center [271, 220] width 119 height 6
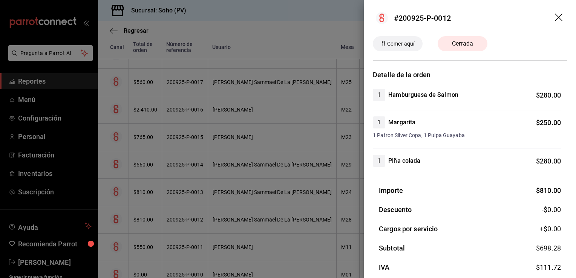
click at [236, 217] on div at bounding box center [288, 139] width 576 height 278
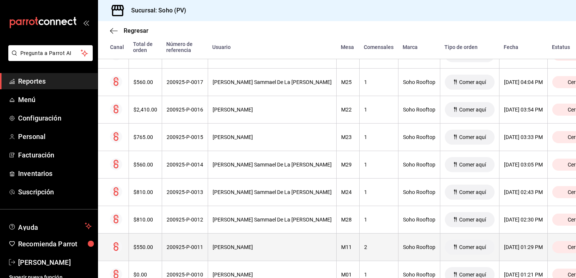
click at [229, 246] on div "[PERSON_NAME]" at bounding box center [271, 247] width 119 height 6
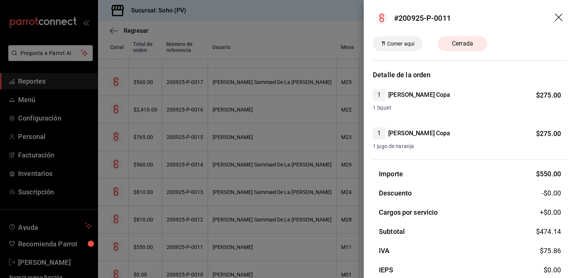
click at [236, 237] on div at bounding box center [288, 139] width 576 height 278
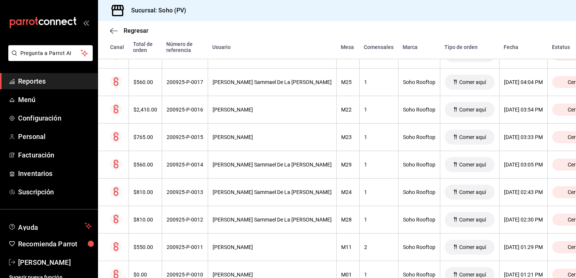
click at [236, 237] on th "[PERSON_NAME]" at bounding box center [272, 247] width 128 height 27
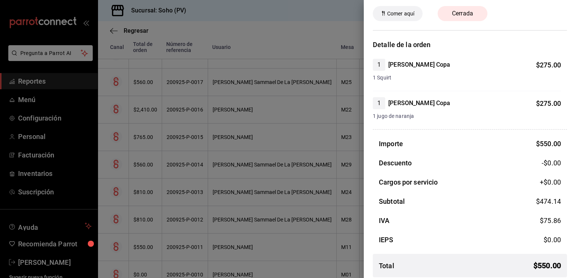
scroll to position [35, 0]
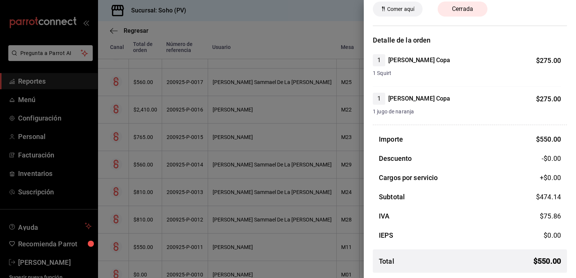
click at [236, 237] on div at bounding box center [288, 139] width 576 height 278
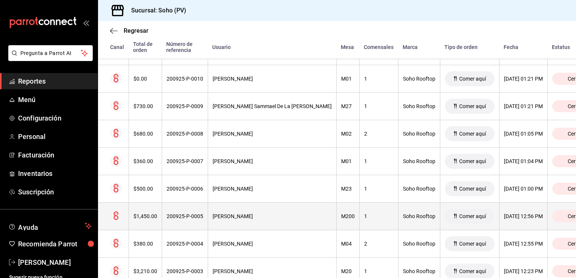
scroll to position [601, 0]
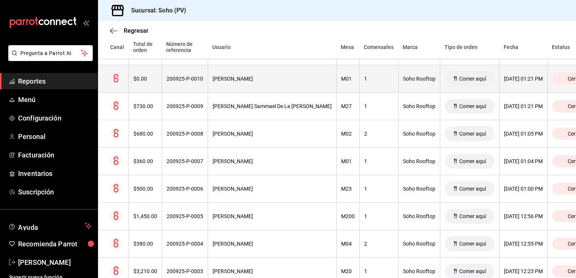
click at [272, 79] on div "[PERSON_NAME]" at bounding box center [271, 79] width 119 height 6
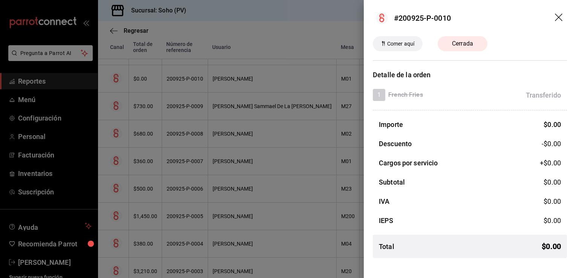
click at [558, 17] on icon "drag" at bounding box center [558, 18] width 9 height 9
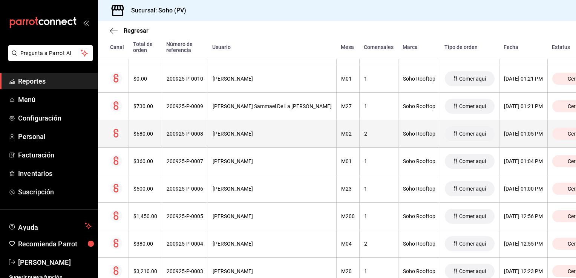
click at [272, 126] on th "[PERSON_NAME]" at bounding box center [272, 133] width 128 height 27
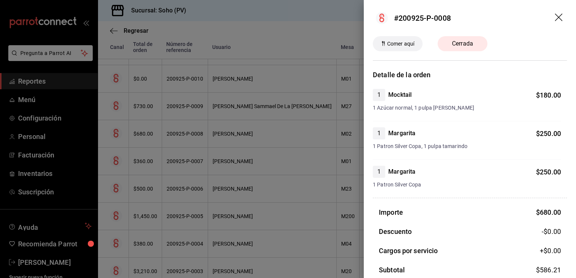
click at [248, 157] on div at bounding box center [288, 139] width 576 height 278
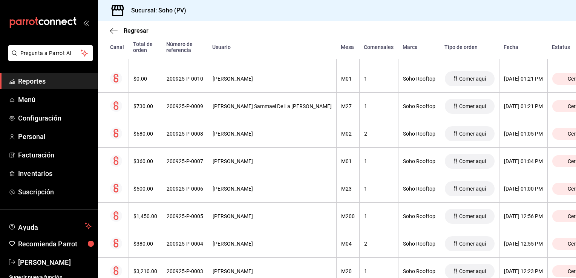
click at [248, 158] on div "[PERSON_NAME]" at bounding box center [271, 161] width 119 height 6
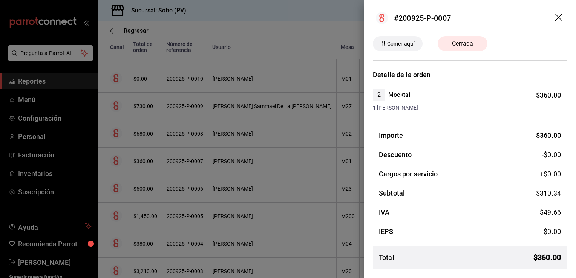
click at [231, 185] on div at bounding box center [288, 139] width 576 height 278
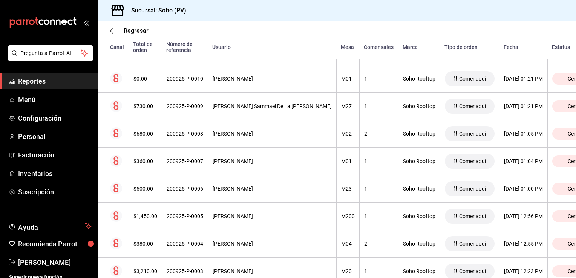
click at [231, 186] on div "[PERSON_NAME]" at bounding box center [271, 189] width 119 height 6
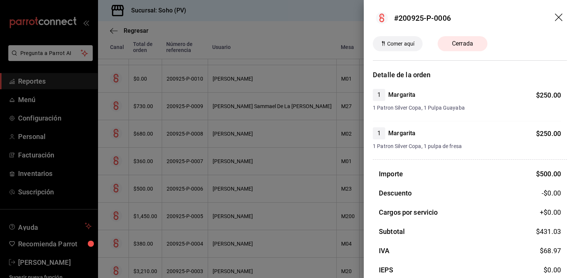
click at [231, 185] on div at bounding box center [288, 139] width 576 height 278
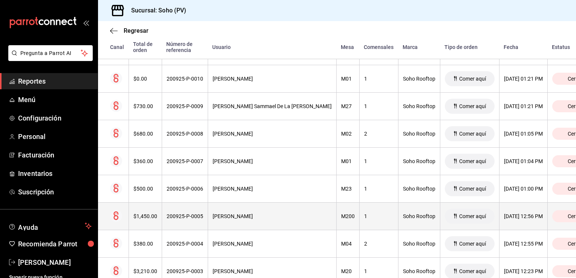
click at [223, 213] on div "[PERSON_NAME]" at bounding box center [271, 216] width 119 height 6
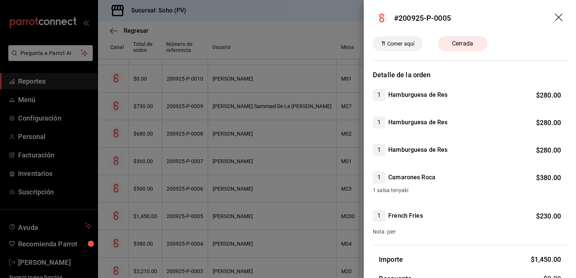
click at [223, 213] on div at bounding box center [288, 139] width 576 height 278
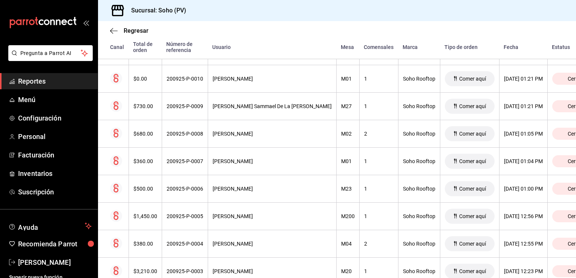
scroll to position [616, 0]
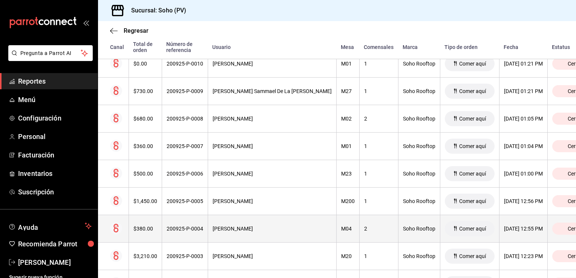
click at [249, 230] on div "[PERSON_NAME]" at bounding box center [271, 229] width 119 height 6
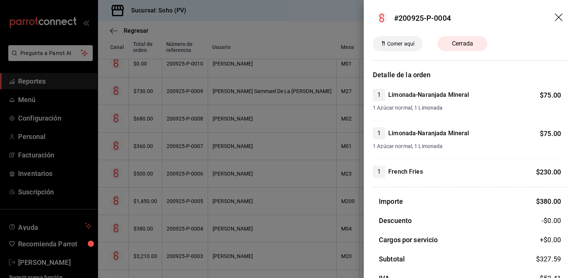
click at [236, 255] on div at bounding box center [288, 139] width 576 height 278
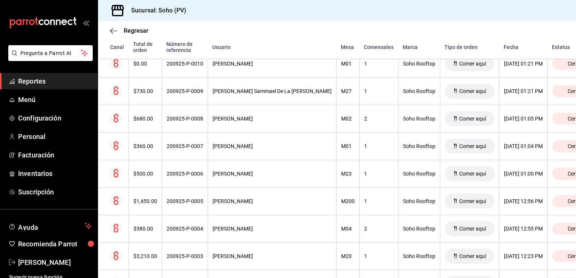
click at [236, 255] on div "[PERSON_NAME]" at bounding box center [271, 256] width 119 height 6
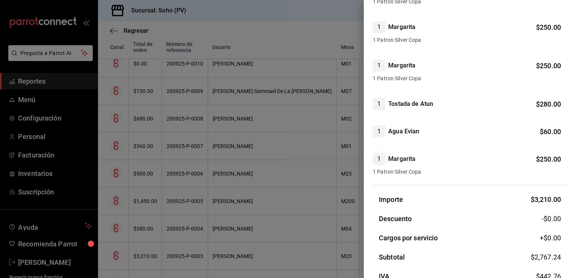
scroll to position [347, 0]
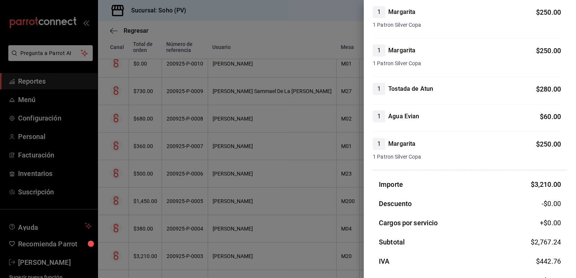
click at [348, 228] on div at bounding box center [288, 139] width 576 height 278
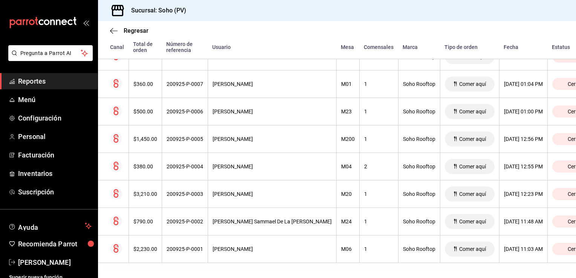
scroll to position [682, 0]
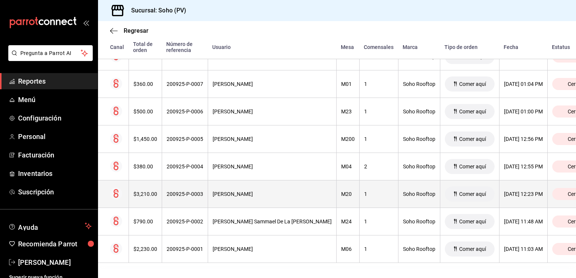
click at [253, 191] on div "[PERSON_NAME]" at bounding box center [271, 194] width 119 height 6
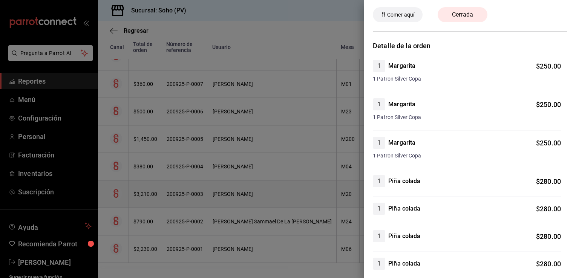
scroll to position [30, 0]
click at [243, 215] on div at bounding box center [288, 139] width 576 height 278
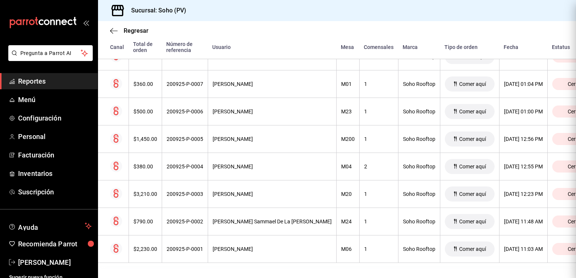
scroll to position [0, 0]
click at [243, 218] on div "[PERSON_NAME] Sammael De La [PERSON_NAME]" at bounding box center [271, 221] width 119 height 6
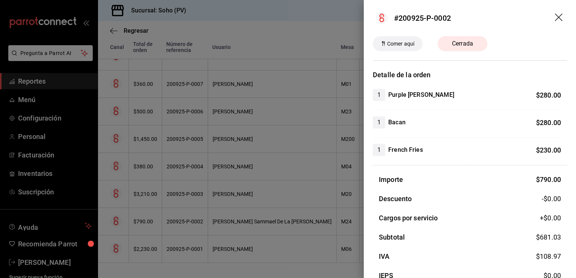
click at [249, 246] on div at bounding box center [288, 139] width 576 height 278
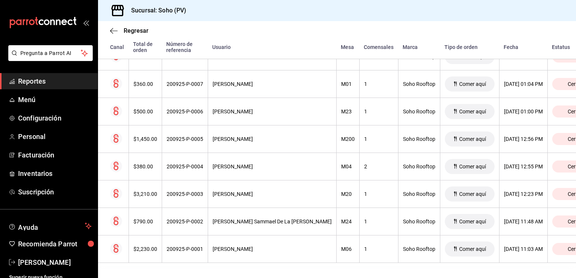
click at [249, 246] on div "[PERSON_NAME]" at bounding box center [271, 249] width 119 height 6
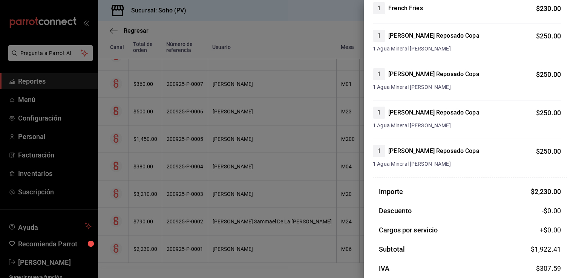
scroll to position [241, 0]
click at [196, 240] on div at bounding box center [288, 139] width 576 height 278
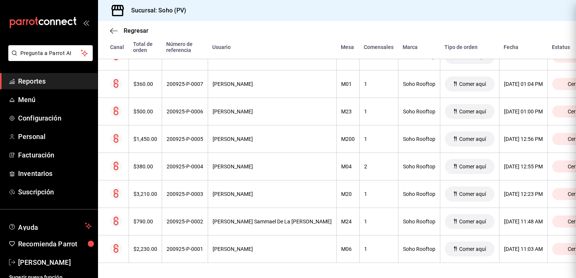
scroll to position [0, 0]
